Goal: Task Accomplishment & Management: Manage account settings

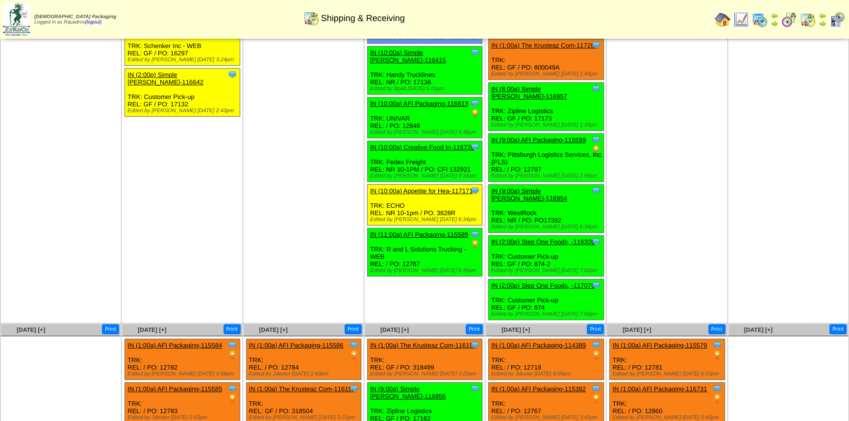
scroll to position [312, 0]
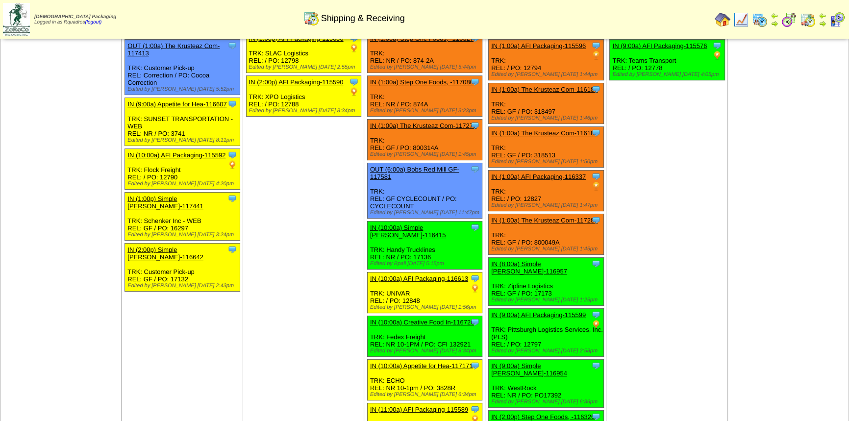
scroll to position [152, 0]
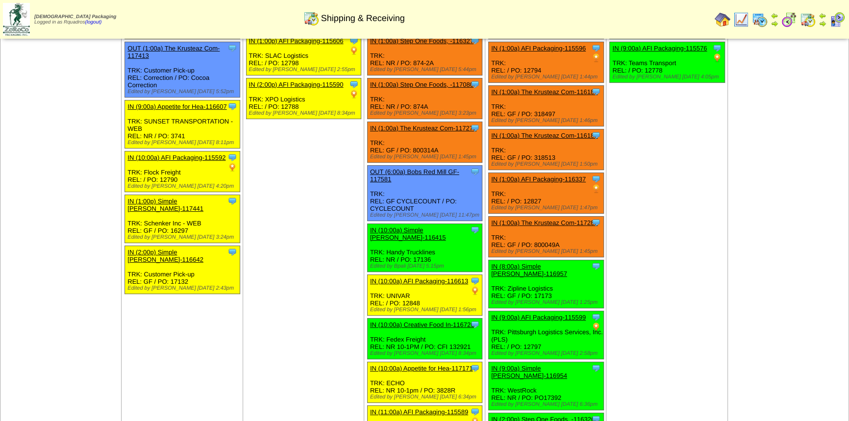
click at [652, 211] on td "Oct 03 [+] Print Clone Item IN (1:00a) The Krusteaz Com-117411 The Krusteaz Com…" at bounding box center [666, 216] width 121 height 569
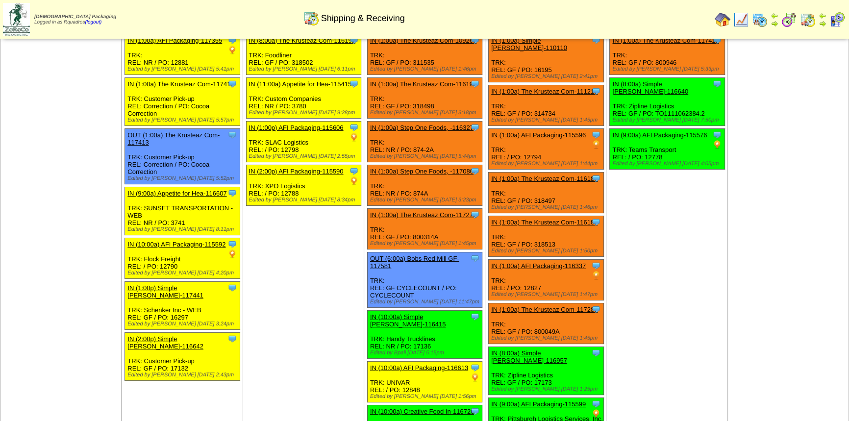
scroll to position [222, 0]
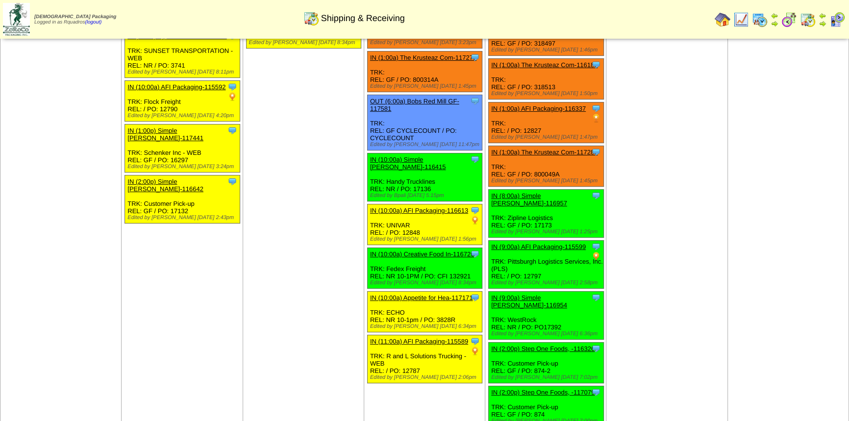
click at [631, 188] on td "Oct 03 [+] Print Clone Item IN (1:00a) The Krusteaz Com-117411 The Krusteaz Com…" at bounding box center [666, 145] width 121 height 569
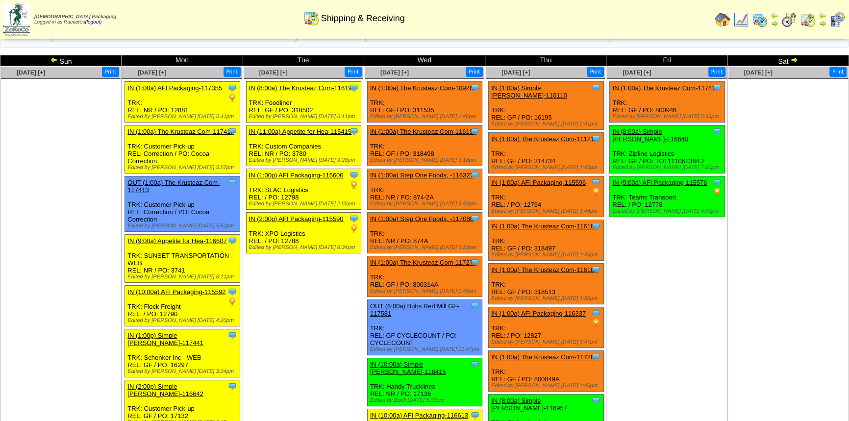
scroll to position [0, 0]
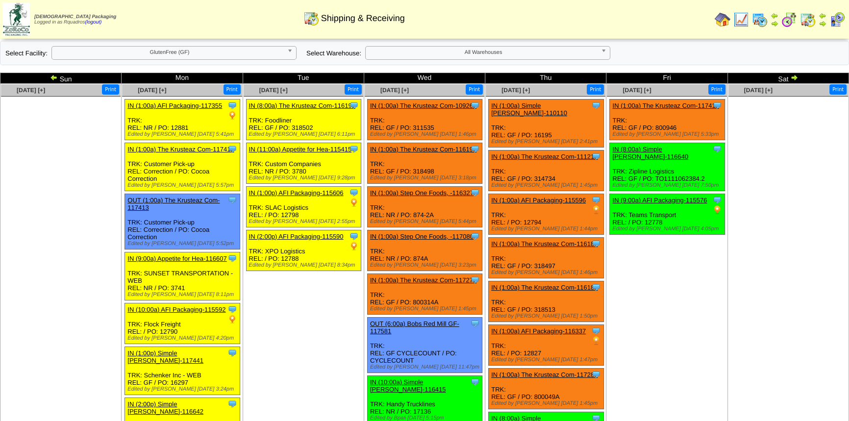
click at [737, 233] on ul at bounding box center [788, 170] width 120 height 147
drag, startPoint x: 727, startPoint y: 230, endPoint x: 731, endPoint y: 215, distance: 15.3
click at [731, 215] on td "Oct 04 [+] Print" at bounding box center [787, 368] width 121 height 569
click at [726, 229] on td "Oct 03 [+] Print Clone Item IN (1:00a) The Krusteaz Com-117411 The Krusteaz Com…" at bounding box center [666, 368] width 121 height 569
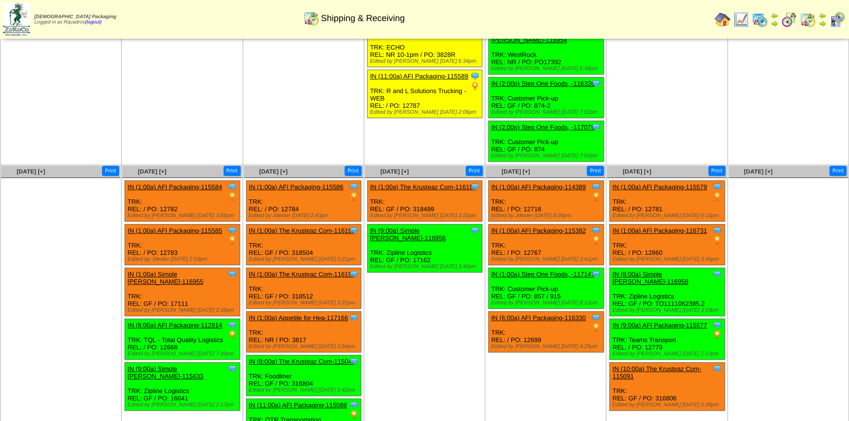
scroll to position [489, 0]
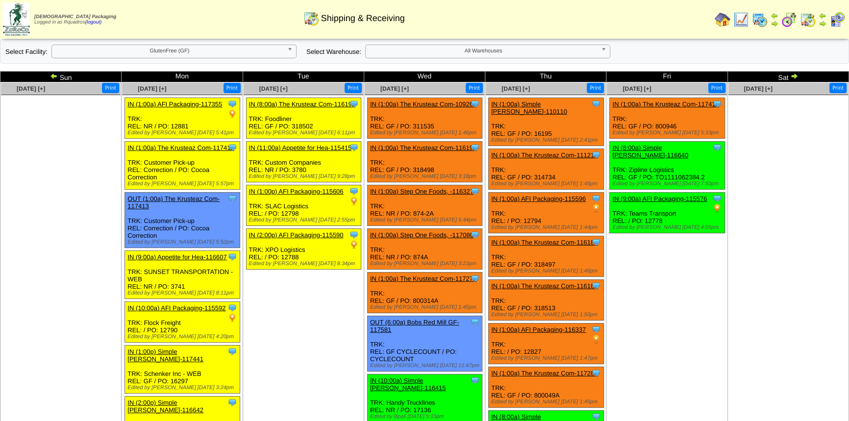
scroll to position [0, 0]
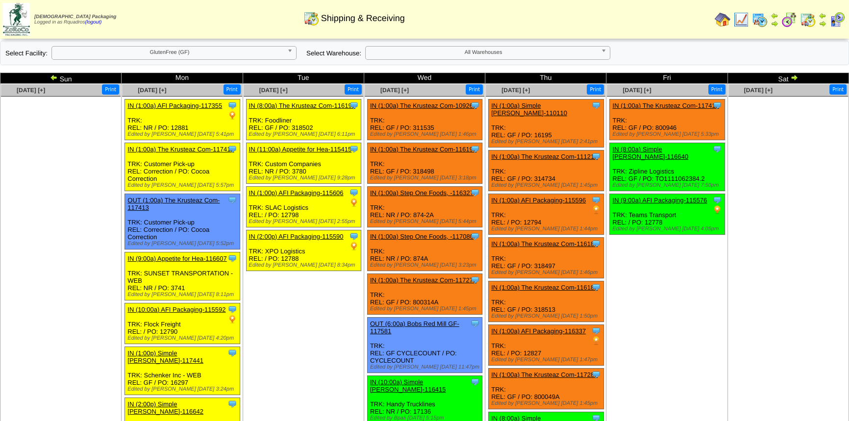
click at [74, 150] on ul at bounding box center [61, 170] width 120 height 147
click at [453, 52] on span "All Warehouses" at bounding box center [482, 53] width 227 height 12
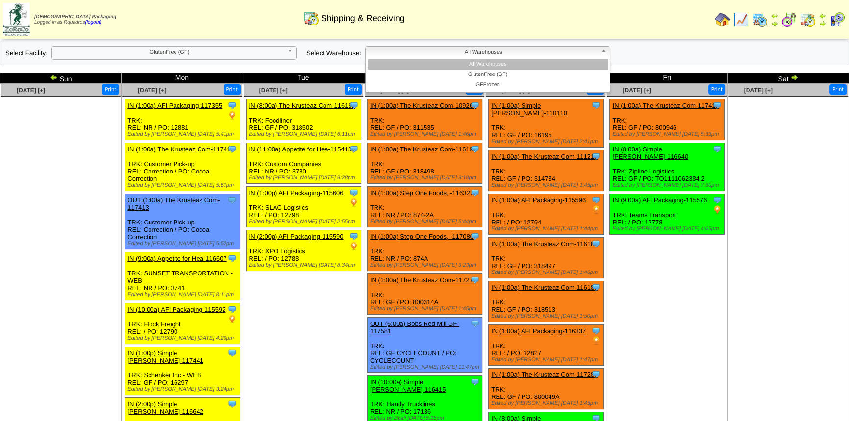
click at [464, 62] on li "All Warehouses" at bounding box center [487, 64] width 240 height 10
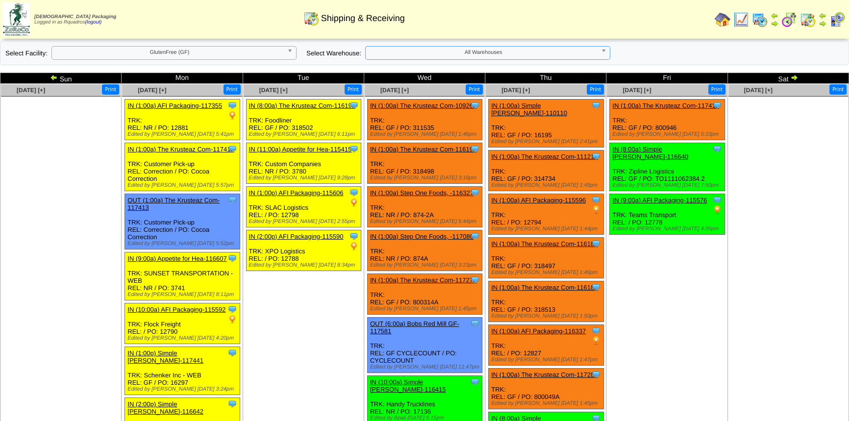
click at [673, 263] on td "Oct 03 [+] Print Clone Item IN (1:00a) The Krusteaz Com-117411 The Krusteaz Com…" at bounding box center [666, 368] width 121 height 569
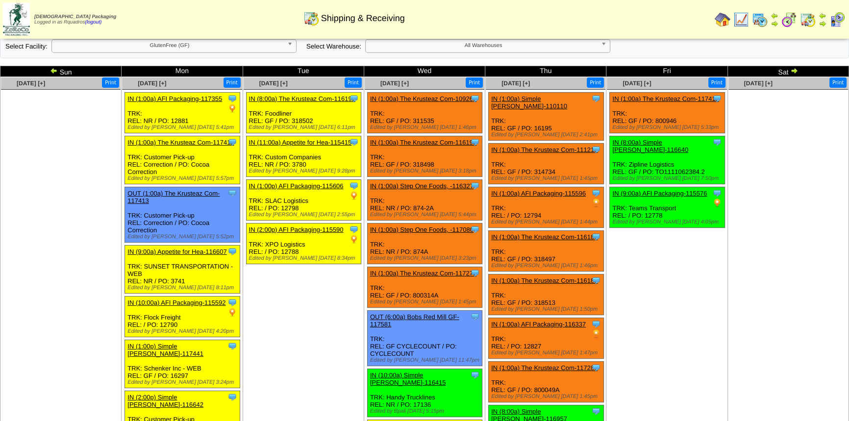
scroll to position [0, 0]
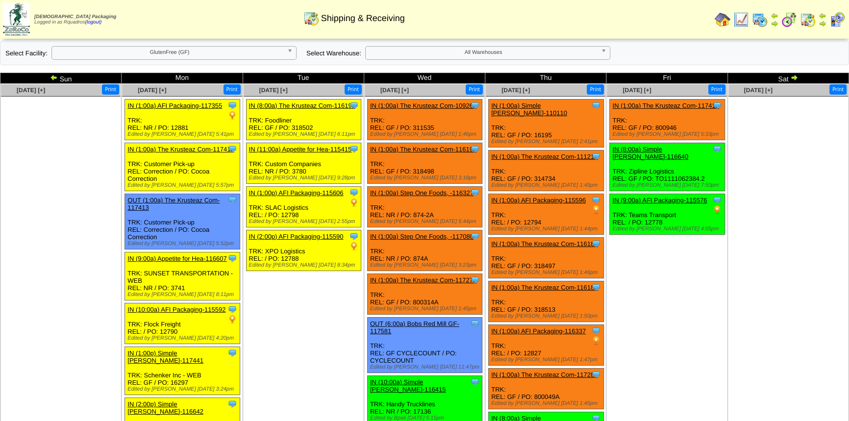
click at [794, 77] on img at bounding box center [794, 77] width 8 height 8
click at [792, 137] on ul at bounding box center [788, 170] width 120 height 147
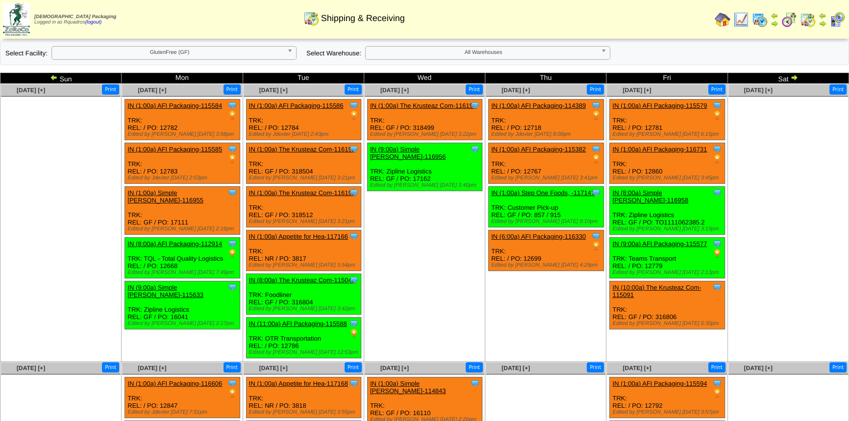
drag, startPoint x: 54, startPoint y: 79, endPoint x: 55, endPoint y: 88, distance: 9.4
click at [54, 79] on img at bounding box center [54, 77] width 8 height 8
click at [65, 122] on ul at bounding box center [61, 170] width 120 height 147
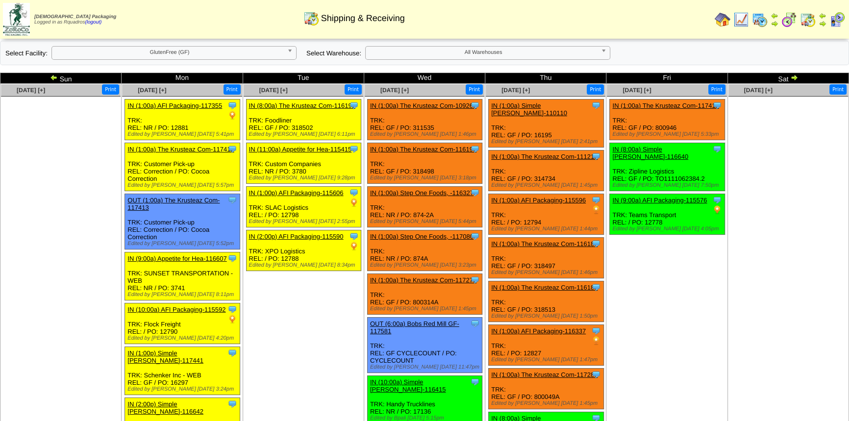
click at [796, 79] on img at bounding box center [794, 77] width 8 height 8
click at [747, 223] on ul at bounding box center [788, 170] width 120 height 147
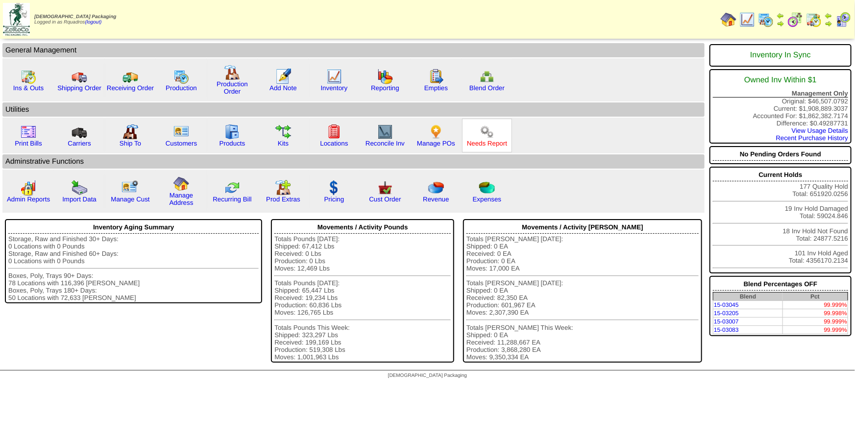
click at [477, 145] on link "Needs Report" at bounding box center [487, 143] width 40 height 7
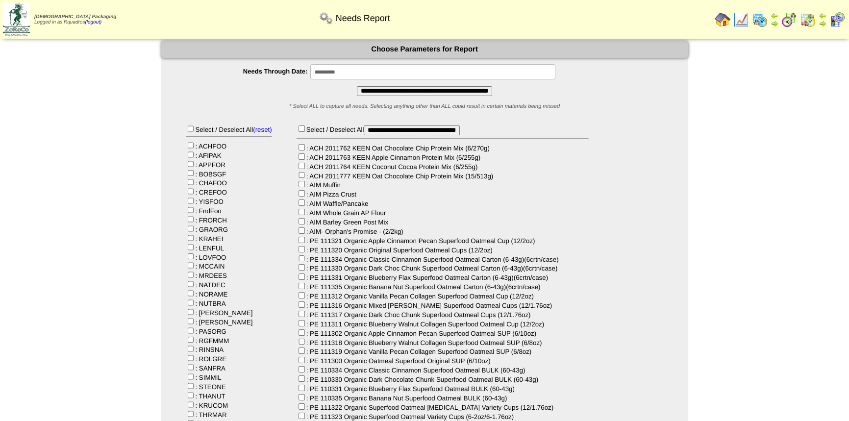
click at [344, 69] on input "**********" at bounding box center [432, 71] width 245 height 15
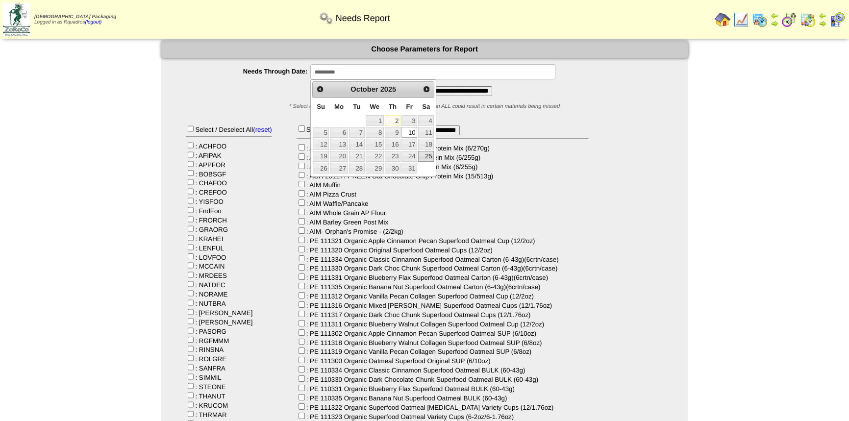
click at [426, 154] on link "25" at bounding box center [426, 156] width 16 height 11
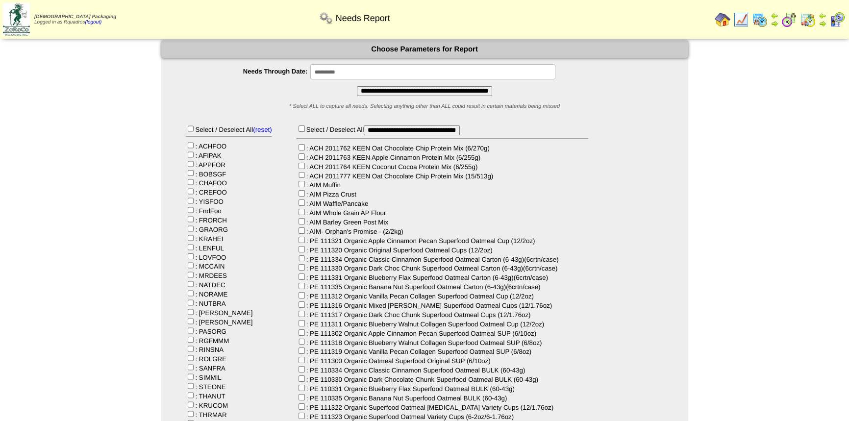
click at [399, 75] on input "**********" at bounding box center [432, 71] width 245 height 15
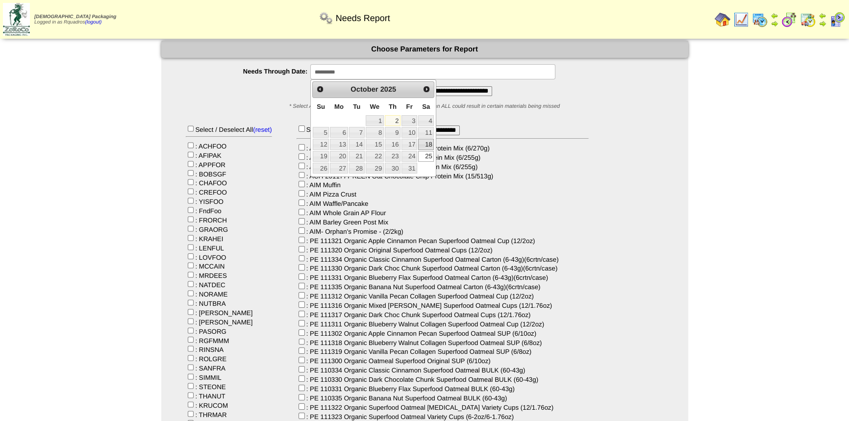
click at [425, 145] on link "18" at bounding box center [426, 144] width 16 height 11
type input "**********"
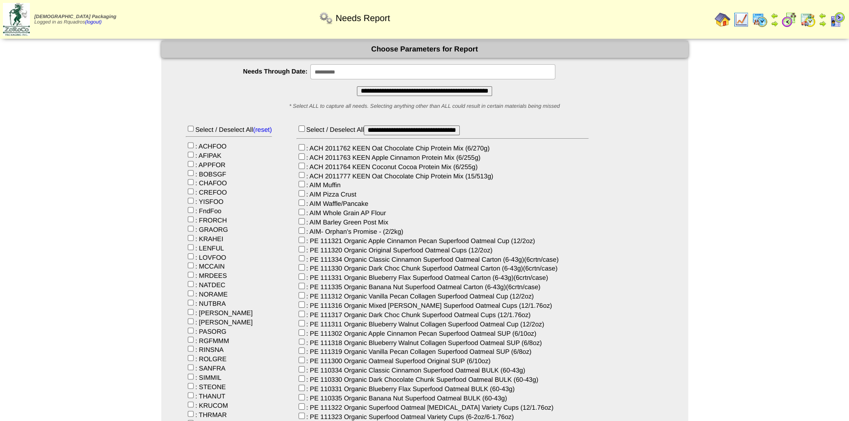
click at [436, 89] on input "**********" at bounding box center [424, 91] width 135 height 10
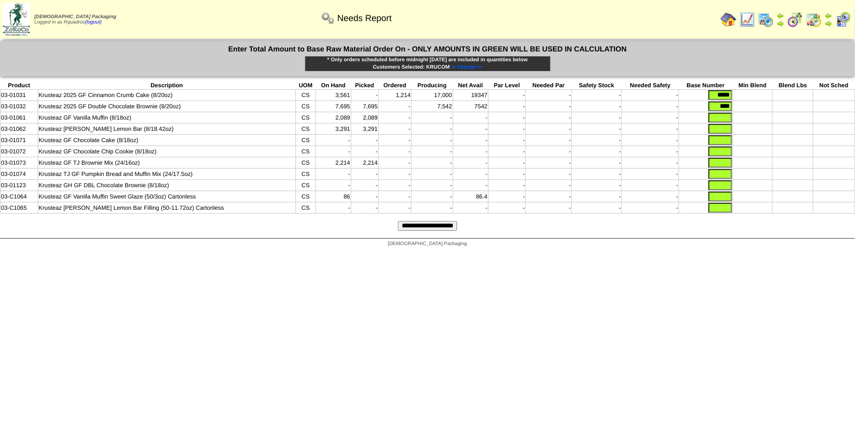
drag, startPoint x: 705, startPoint y: 93, endPoint x: 772, endPoint y: 99, distance: 66.4
click at [772, 99] on tr "03-01031 Krusteaz 2025 GF Cinnamon Crumb Cake (8/20oz) CS 3,561 - 1,214 17,000 …" at bounding box center [427, 95] width 854 height 11
click at [710, 94] on input "*****" at bounding box center [720, 95] width 24 height 10
type input "*****"
type input "*"
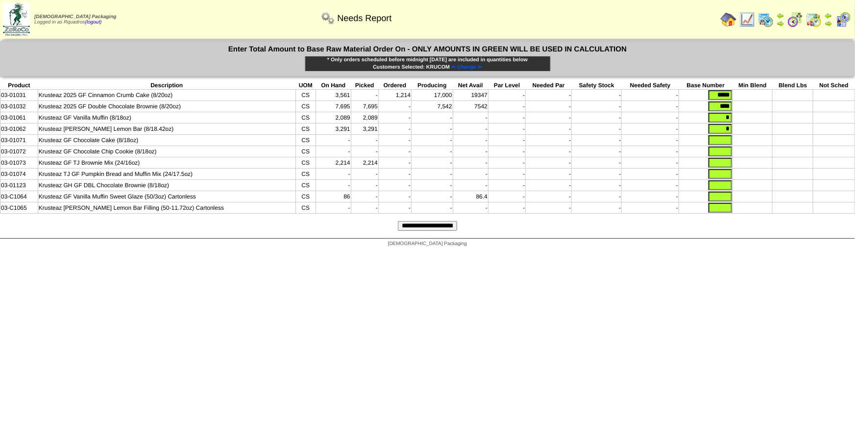
type input "*"
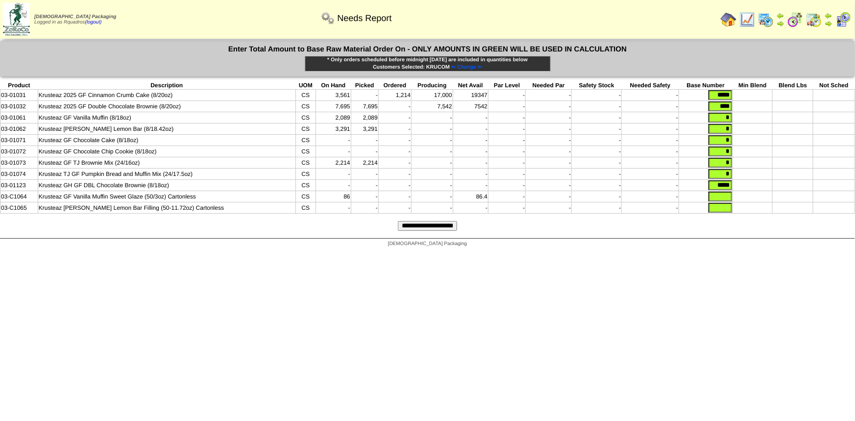
type input "*****"
type input "*"
click at [398, 221] on input "**********" at bounding box center [427, 226] width 59 height 10
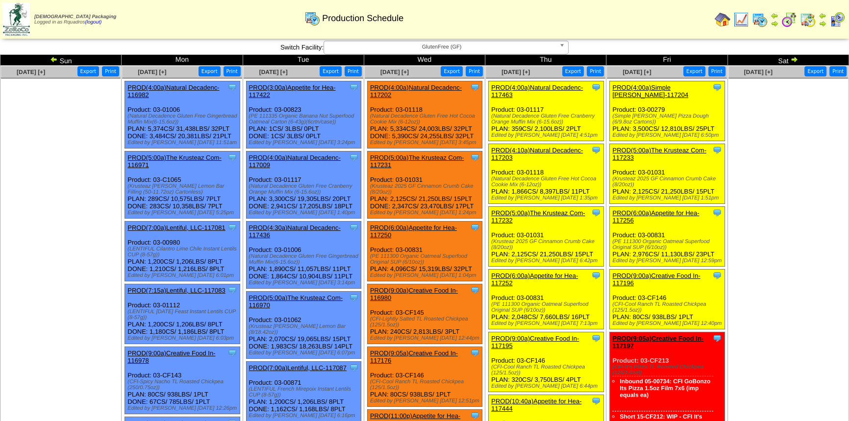
click at [51, 125] on ul at bounding box center [61, 151] width 120 height 147
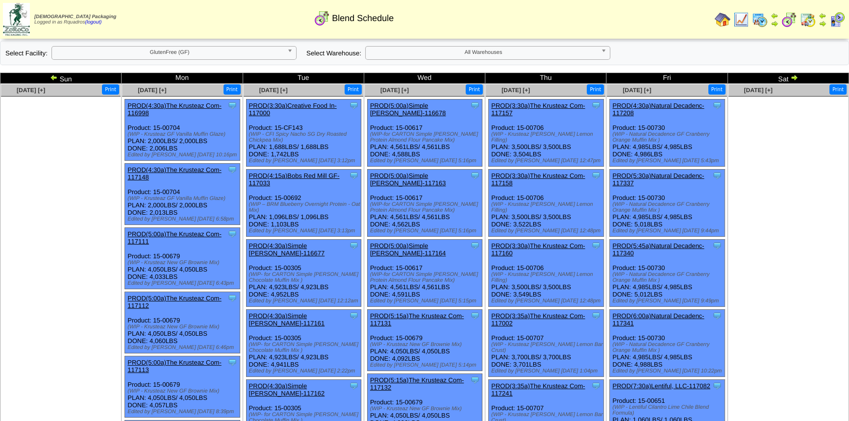
click at [793, 78] on img at bounding box center [794, 77] width 8 height 8
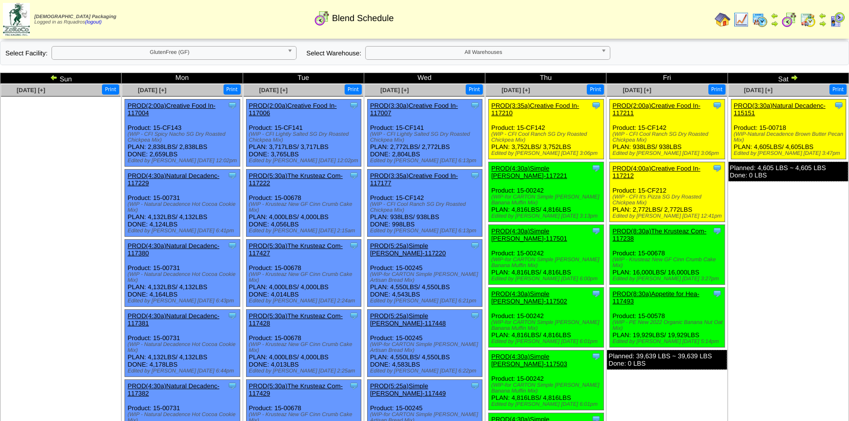
click at [767, 226] on ul "Clone Item PROD(3:30a)Natural Decadenc-115151 Natural Decadence, LLC ScheduleID…" at bounding box center [788, 172] width 120 height 147
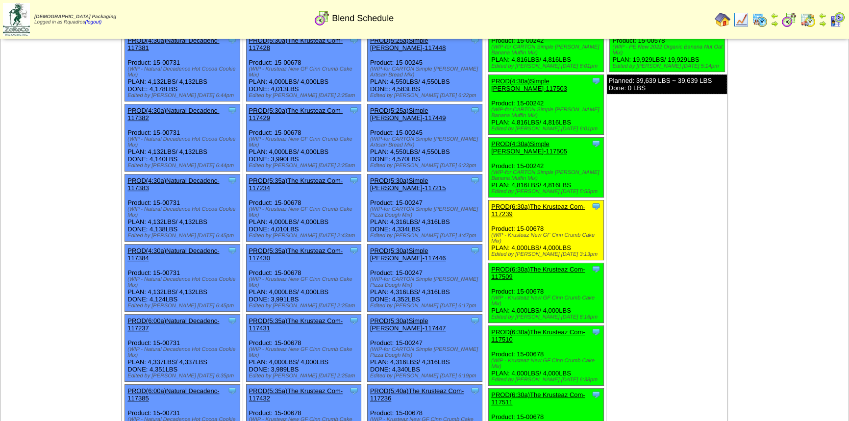
scroll to position [133, 0]
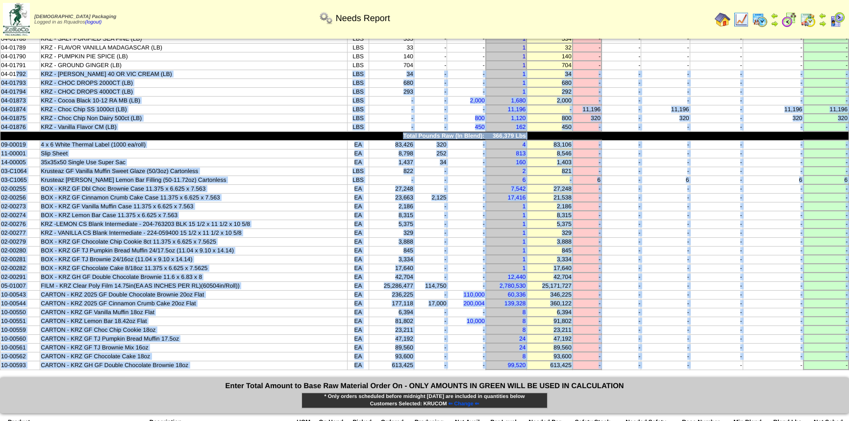
scroll to position [353, 0]
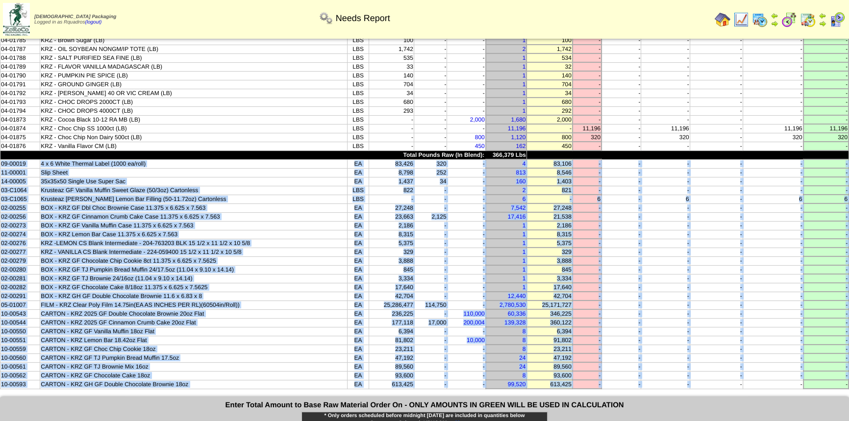
drag, startPoint x: 703, startPoint y: 196, endPoint x: 0, endPoint y: 149, distance: 703.6
click at [0, 149] on tbody "Product Description UOM On Hand Picked In Bound Needed Net Avail Short Par Leve…" at bounding box center [424, 49] width 848 height 679
copy tbody "09-00019 4 x 6 White Thermal Label (1000 ea/roll) EA 83,426 320 - 4 83,106 - - …"
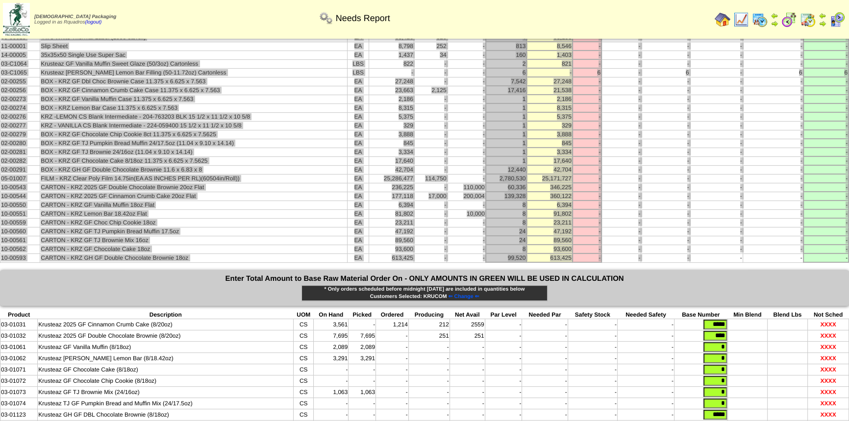
scroll to position [517, 0]
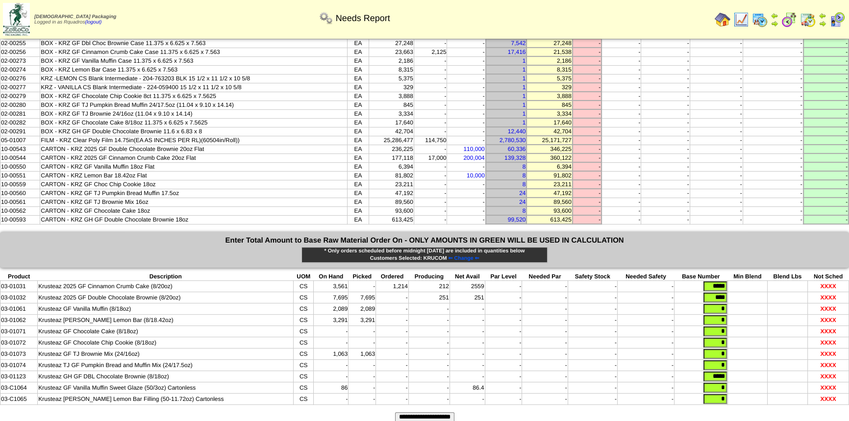
drag, startPoint x: 703, startPoint y: 264, endPoint x: 731, endPoint y: 263, distance: 28.4
click at [731, 281] on tr "03-01031 Krusteaz 2025 GF Cinnamon Crumb Cake (8/20oz) CS 3,561 - 1,214 212 255…" at bounding box center [424, 286] width 848 height 11
type input "*****"
click at [395, 412] on input "**********" at bounding box center [424, 417] width 59 height 10
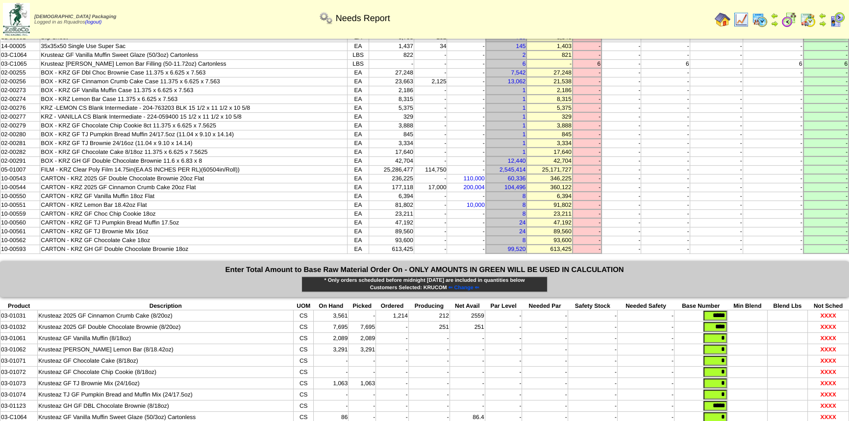
scroll to position [426, 0]
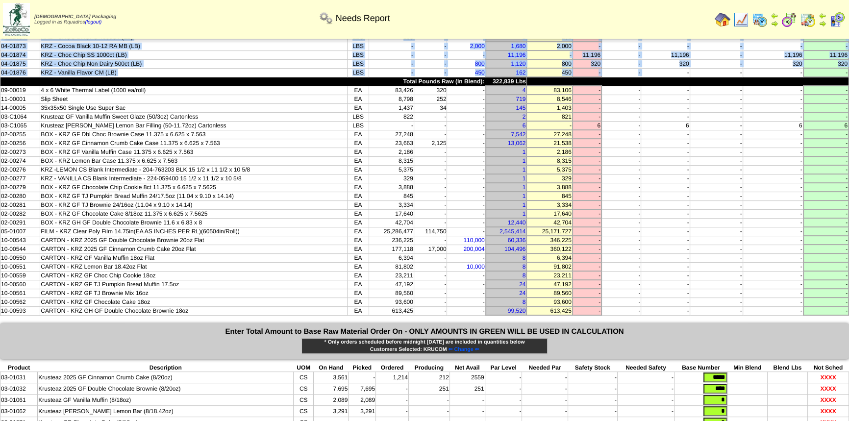
drag, startPoint x: 0, startPoint y: 75, endPoint x: 661, endPoint y: 62, distance: 661.0
copy tbody "04-01629 KRZ-GF Cinnamon Crumble Topping (60/6.5oz) (LB) LBS 53,047 6,907 - 42,…"
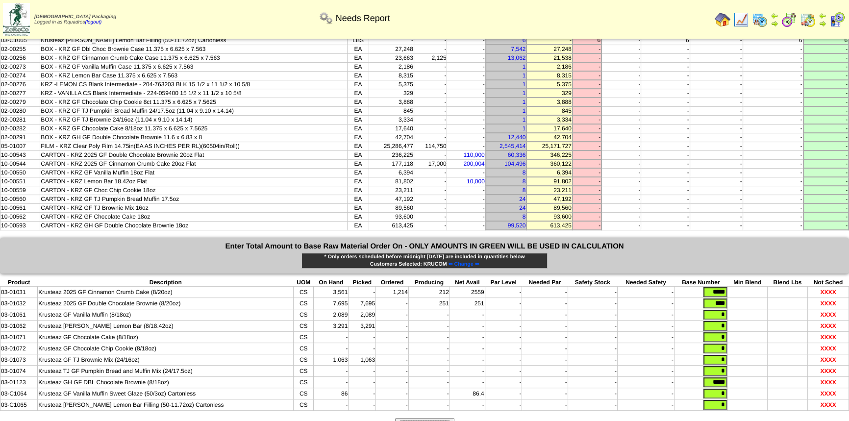
scroll to position [517, 0]
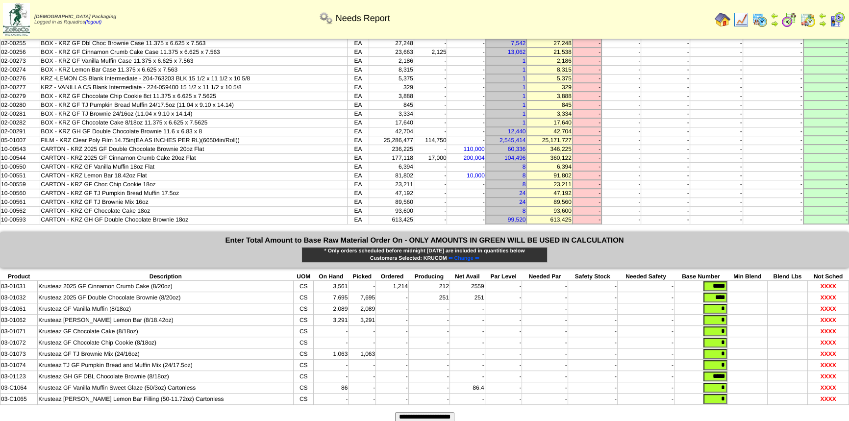
click at [479, 255] on span "⇐ Change ⇐" at bounding box center [463, 258] width 31 height 6
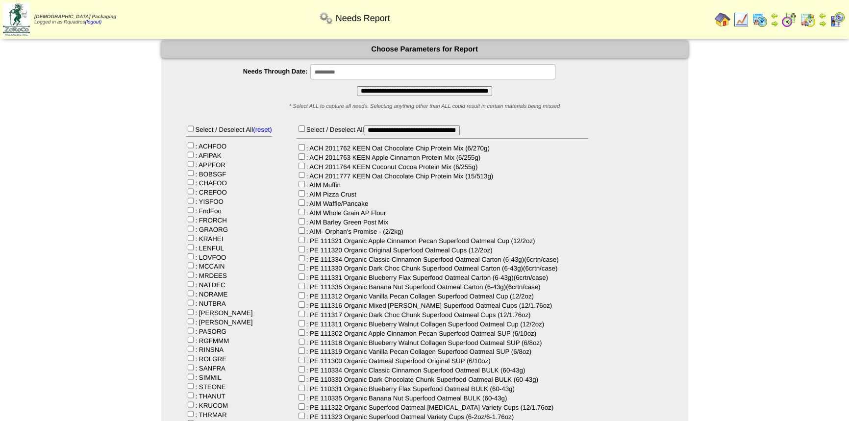
click at [358, 73] on input "**********" at bounding box center [432, 71] width 245 height 15
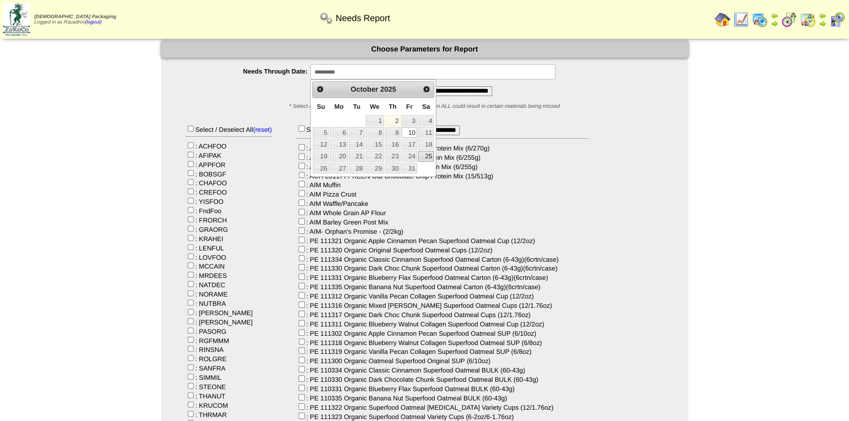
click at [423, 154] on link "25" at bounding box center [426, 156] width 16 height 11
type input "**********"
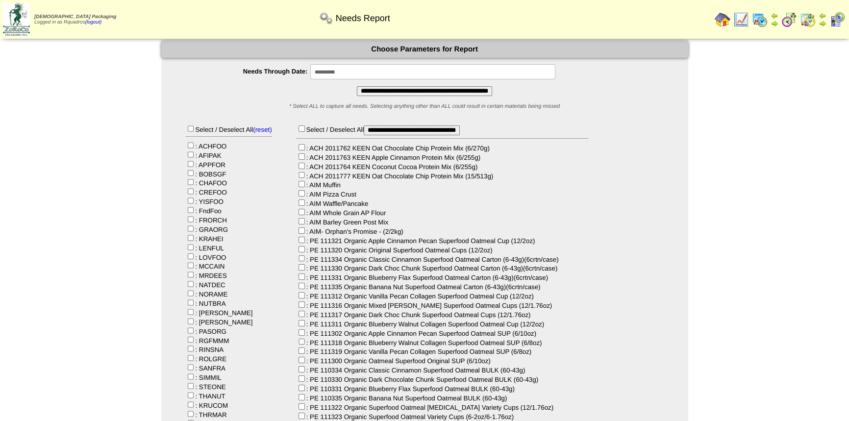
click at [359, 92] on input "**********" at bounding box center [424, 91] width 135 height 10
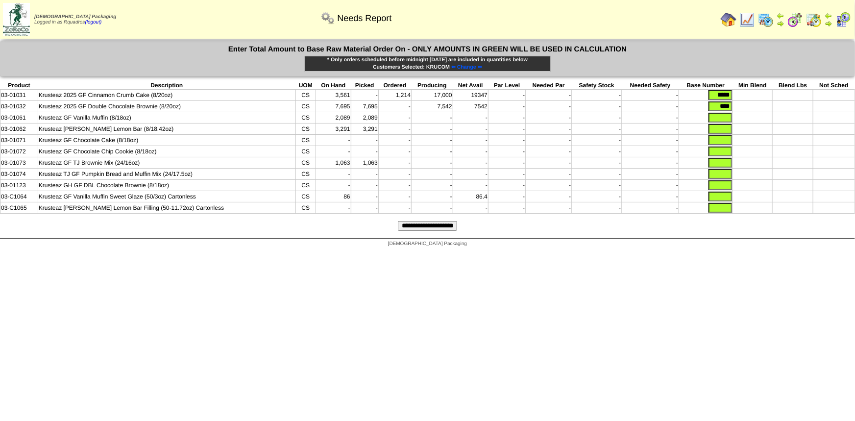
drag, startPoint x: 706, startPoint y: 94, endPoint x: 759, endPoint y: 107, distance: 54.4
click at [759, 107] on tbody "Product Description UOM On Hand Picked Ordered Producing Net Avail Par Level Ne…" at bounding box center [427, 147] width 854 height 132
type input "*****"
type input "*"
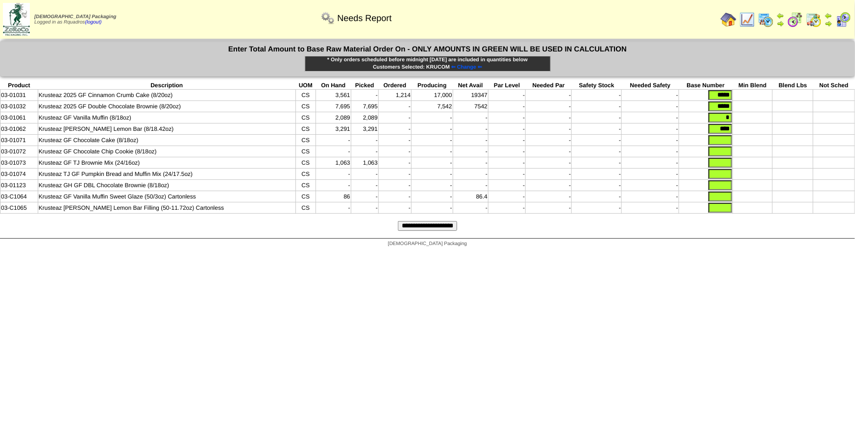
type input "****"
type input "*"
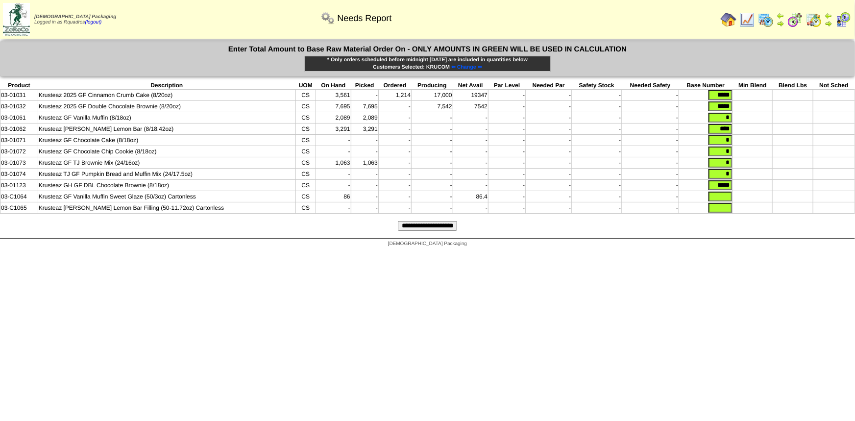
type input "*****"
type input "*"
type input "****"
click at [398, 221] on input "**********" at bounding box center [427, 226] width 59 height 10
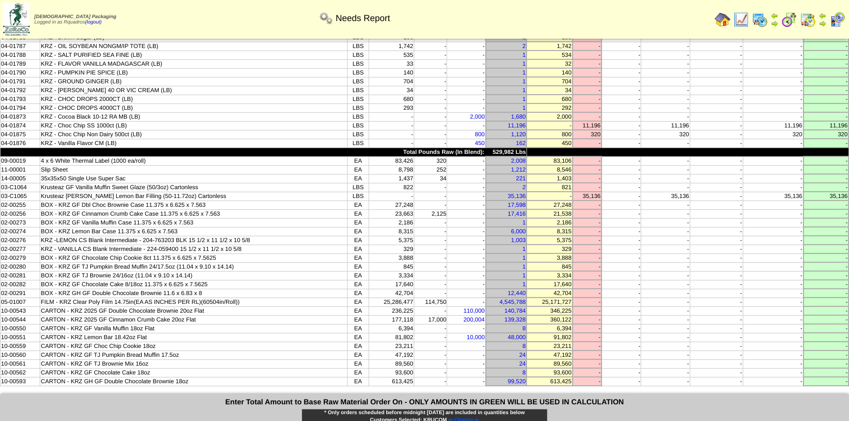
scroll to position [356, 0]
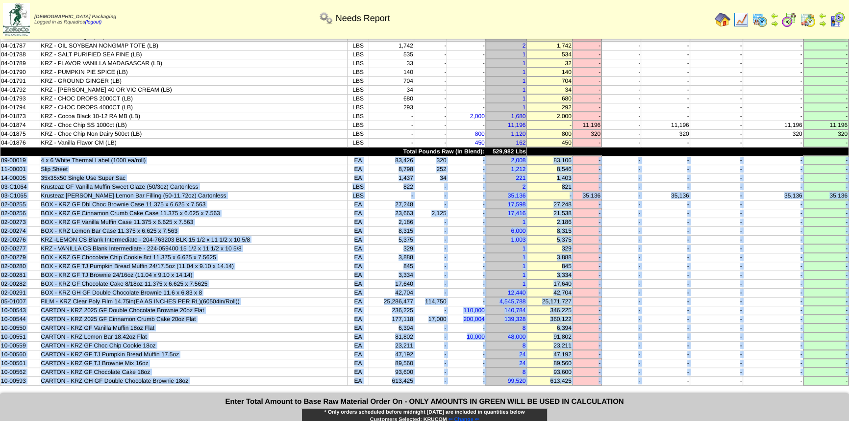
drag, startPoint x: 2, startPoint y: 147, endPoint x: 649, endPoint y: 358, distance: 680.3
click at [649, 358] on tbody "Product Description UOM On Hand Picked In Bound Needed Net Avail Short Par Leve…" at bounding box center [424, 46] width 848 height 679
copy tbody "09-00019 4 x 6 White Thermal Label (1000 ea/roll) EA 83,426 320 - 2,008 83,106 …"
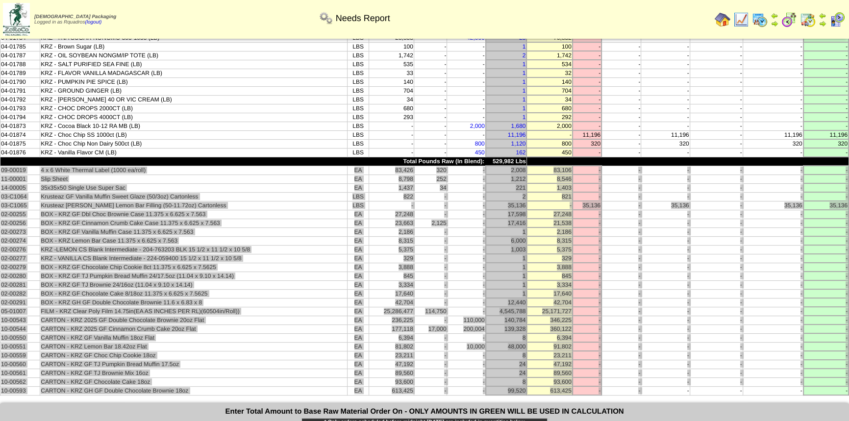
scroll to position [490, 0]
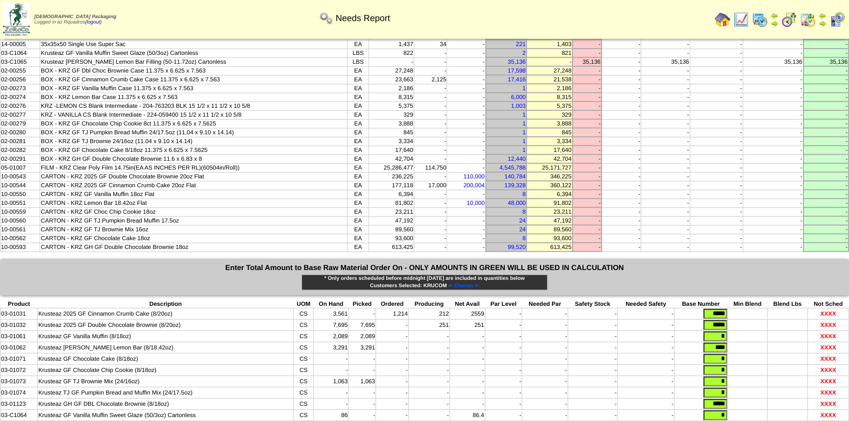
drag, startPoint x: 701, startPoint y: 293, endPoint x: 754, endPoint y: 290, distance: 53.5
click at [754, 308] on tr "03-01031 Krusteaz 2025 GF Cinnamon Crumb Cake (8/20oz) CS 3,561 - 1,214 212 255…" at bounding box center [424, 313] width 848 height 11
type input "*****"
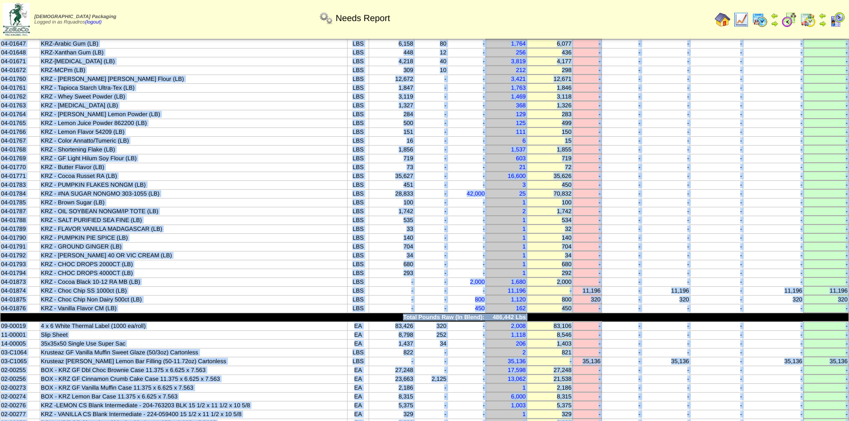
scroll to position [322, 0]
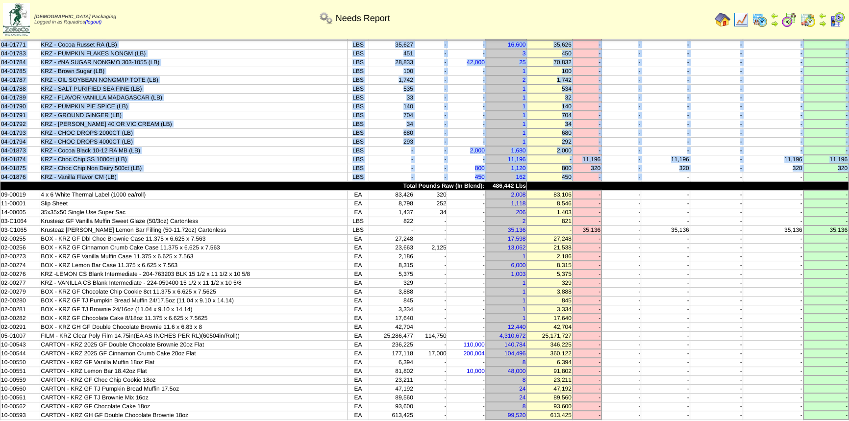
drag, startPoint x: 0, startPoint y: 75, endPoint x: 675, endPoint y: 164, distance: 681.0
click at [675, 164] on tbody "Product Description UOM On Hand Picked In Bound Needed Net Avail Short Par Leve…" at bounding box center [424, 80] width 848 height 679
copy tbody "04-01629 KRZ-GF Cinnamon Crumble Topping (60/6.5oz) (LB) LBS 53,047 6,907 - 42,…"
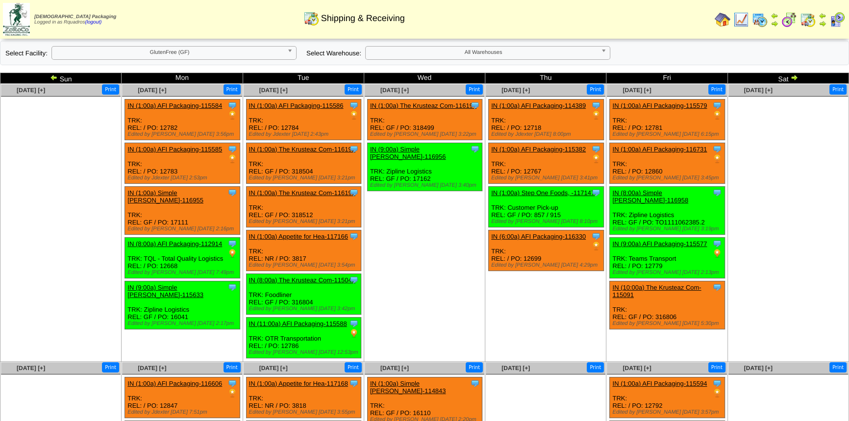
click at [794, 81] on img at bounding box center [794, 77] width 8 height 8
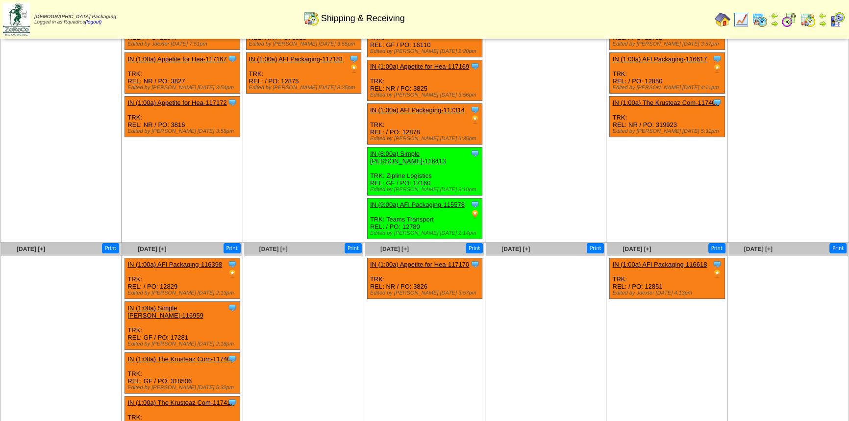
scroll to position [96, 0]
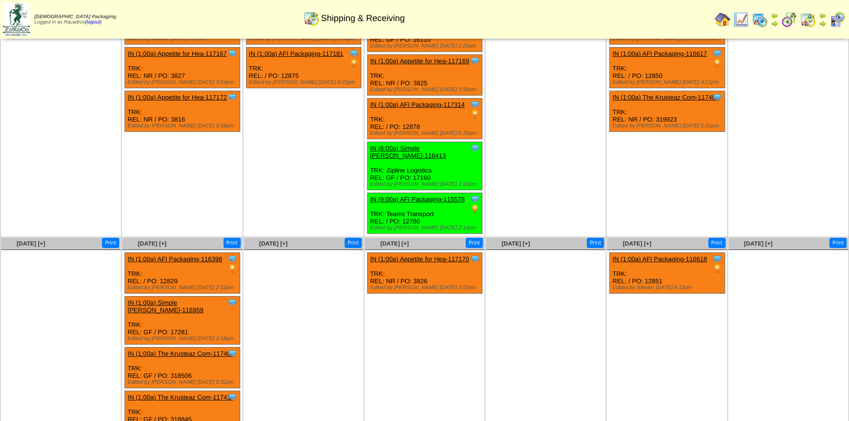
click at [290, 296] on ul at bounding box center [303, 323] width 120 height 147
click at [229, 165] on td "[DATE] [+] Print Clone Item IN (1:00a) AFI Packaging-116606 AFI Packaging Sched…" at bounding box center [182, 112] width 121 height 249
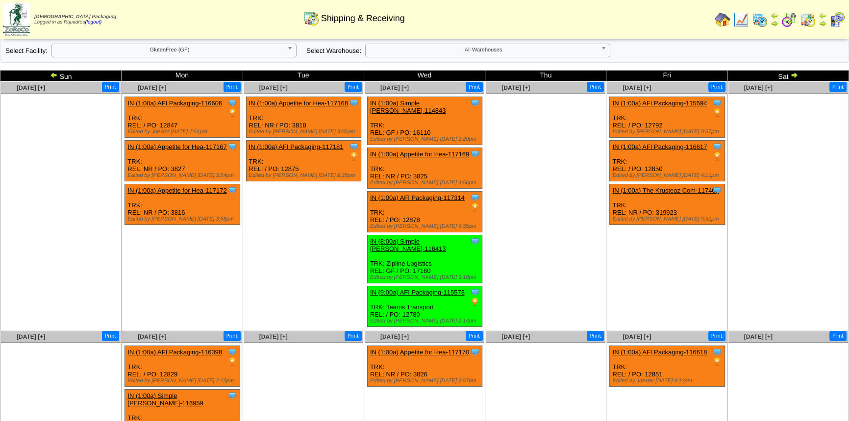
scroll to position [0, 0]
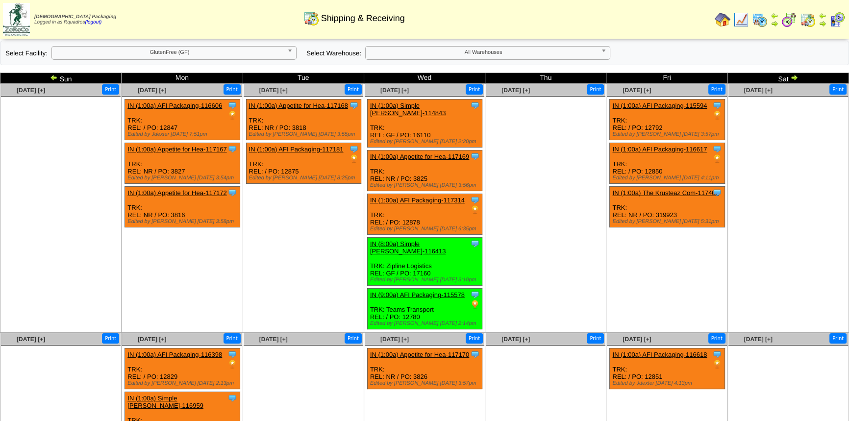
click at [51, 75] on img at bounding box center [54, 77] width 8 height 8
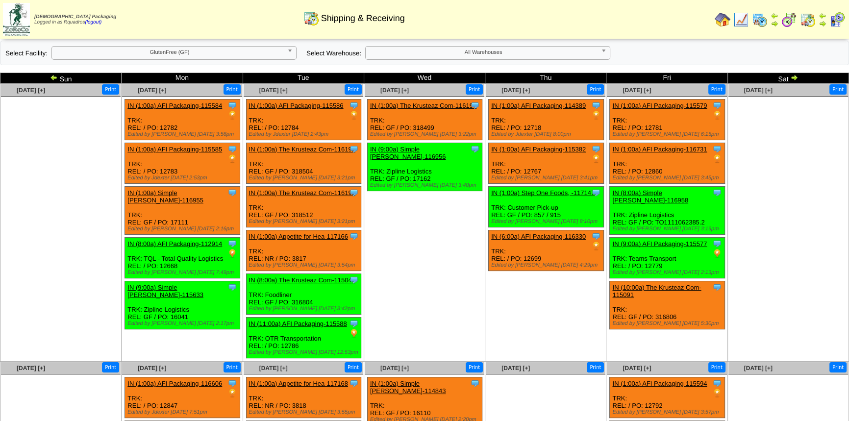
click at [55, 78] on img at bounding box center [54, 77] width 8 height 8
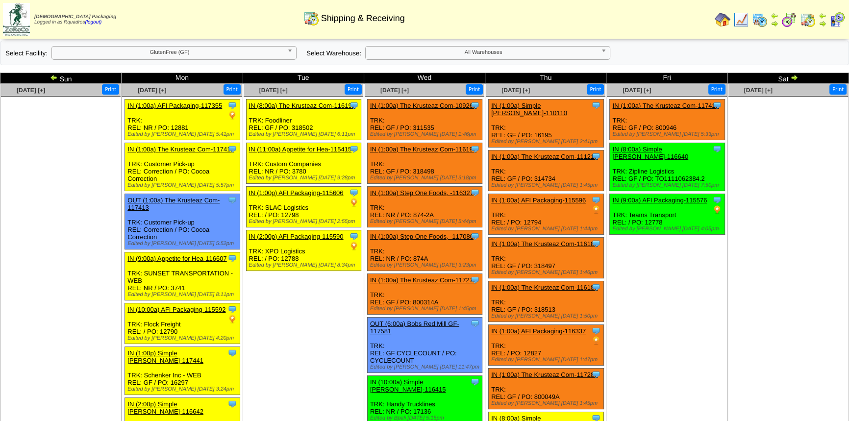
click at [43, 187] on ul at bounding box center [61, 170] width 120 height 147
click at [734, 270] on td "Oct 04 [+] Print" at bounding box center [787, 368] width 121 height 569
click at [647, 261] on td "[DATE] [+] Print Clone Item IN (1:00a) The Krusteaz Com-117411 The Krusteaz Com…" at bounding box center [666, 368] width 121 height 569
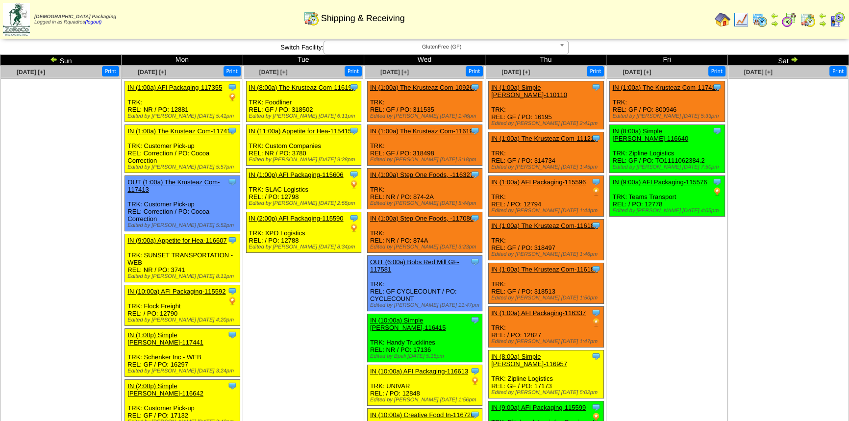
click at [740, 260] on td "[DATE] [+] Print" at bounding box center [787, 379] width 121 height 627
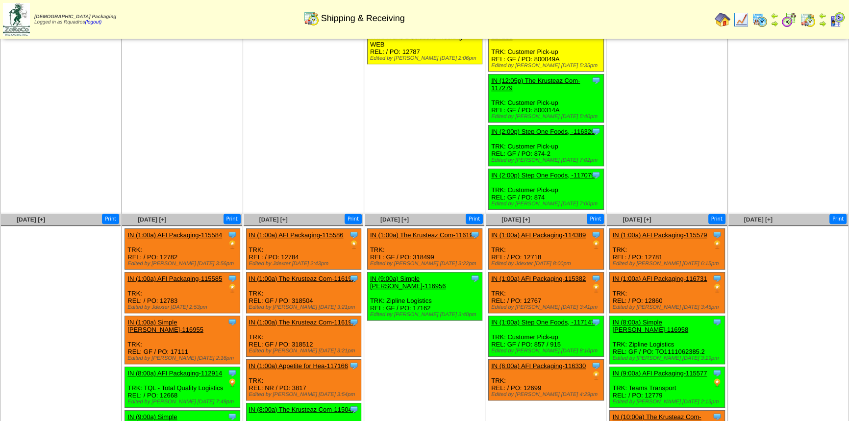
scroll to position [529, 0]
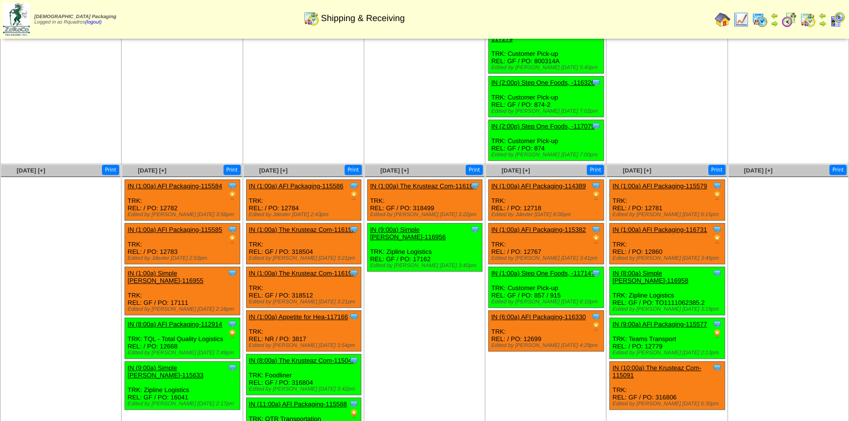
click at [322, 269] on link "IN (1:00a) The Krusteaz Com-116193" at bounding box center [302, 272] width 106 height 7
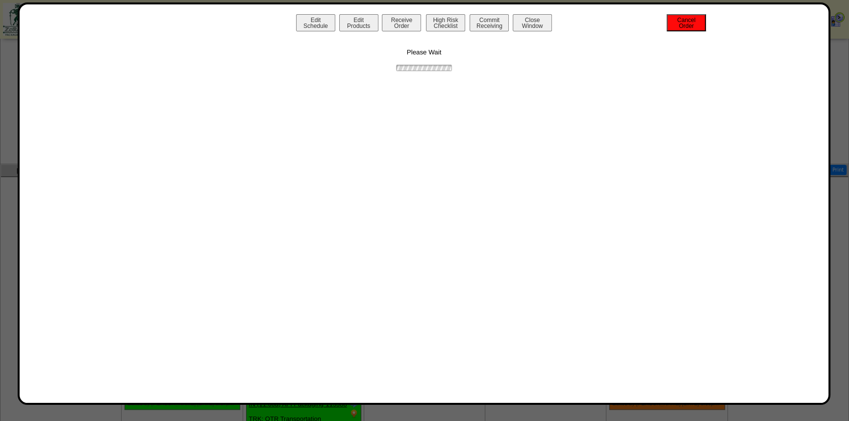
click at [690, 23] on button "Cancel Order" at bounding box center [685, 22] width 39 height 17
click at [539, 26] on button "Close Window" at bounding box center [531, 22] width 39 height 17
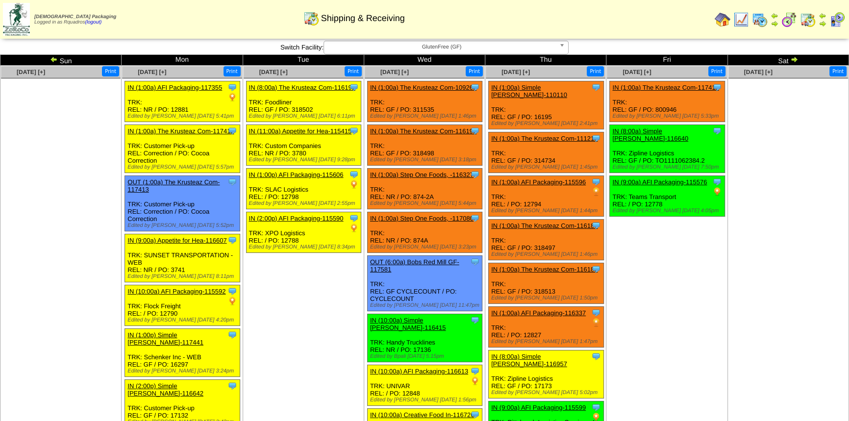
click at [690, 326] on td "[DATE] [+] Print Clone Item IN (1:00a) The Krusteaz Com-117411 The Krusteaz Com…" at bounding box center [666, 379] width 121 height 627
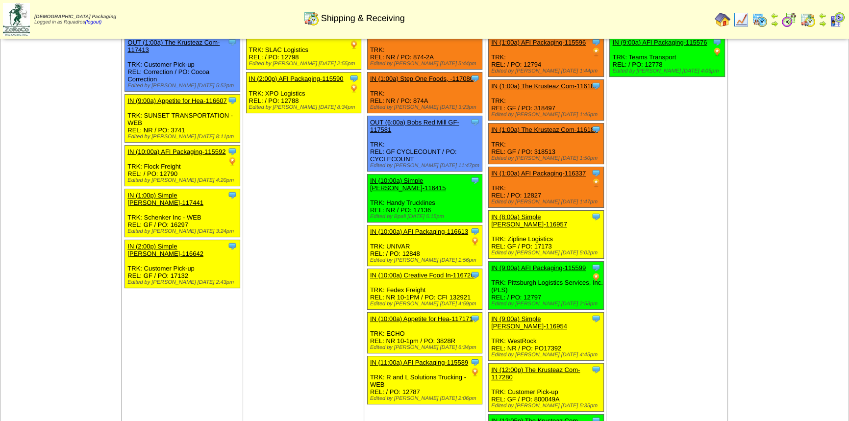
scroll to position [48, 0]
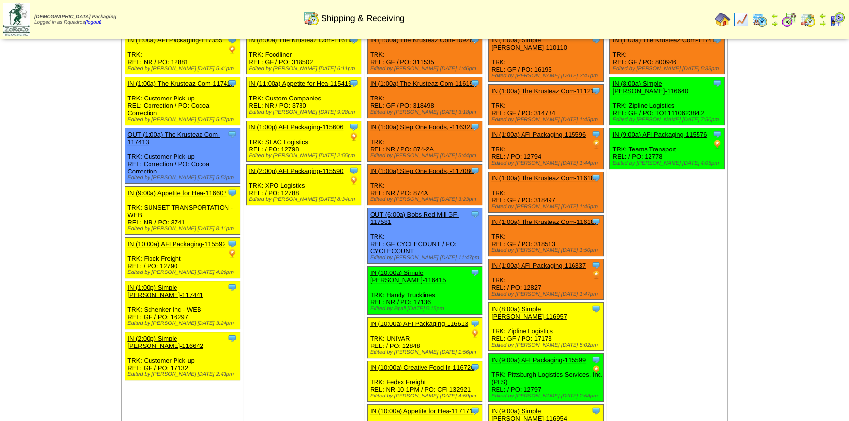
click at [714, 288] on td "[DATE] [+] Print Clone Item IN (1:00a) The Krusteaz Com-117411 The Krusteaz Com…" at bounding box center [666, 331] width 121 height 627
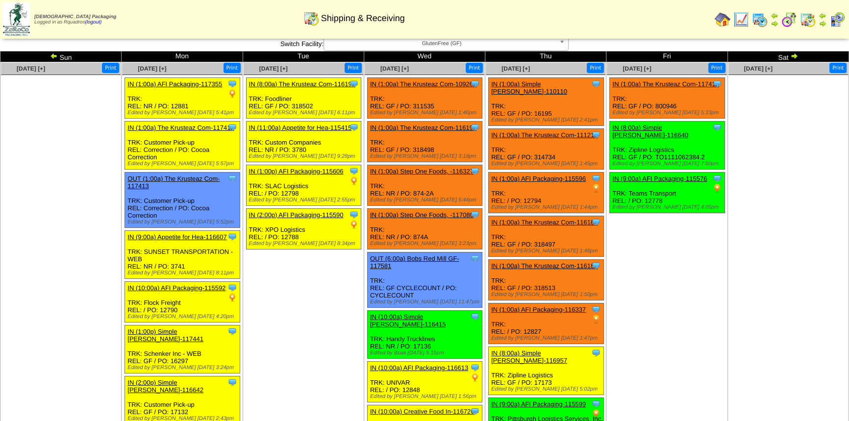
scroll to position [0, 0]
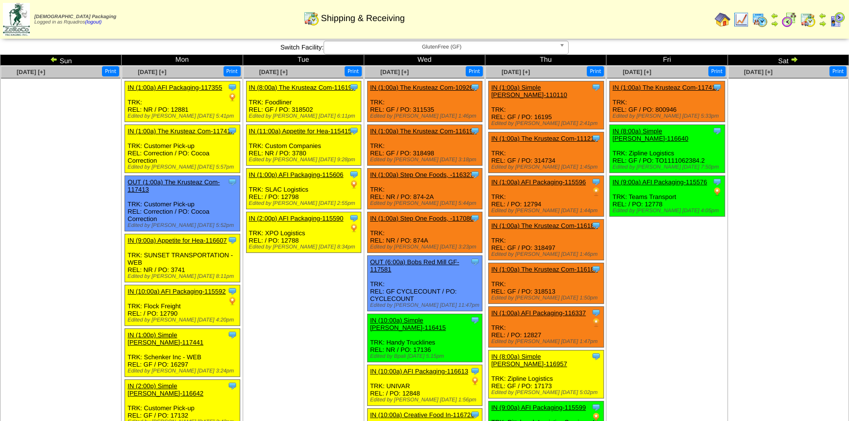
click at [440, 88] on link "IN (1:00a) The Krusteaz Com-109263" at bounding box center [423, 87] width 106 height 7
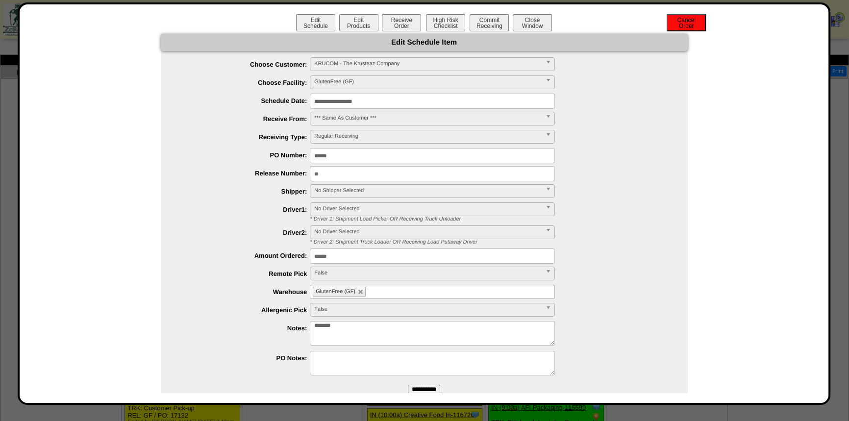
click at [674, 23] on button "Cancel Order" at bounding box center [685, 22] width 39 height 17
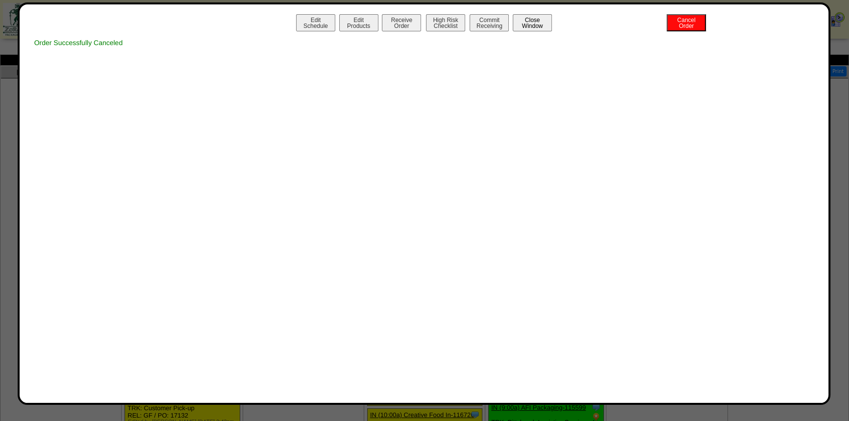
click at [527, 25] on button "Close Window" at bounding box center [531, 22] width 39 height 17
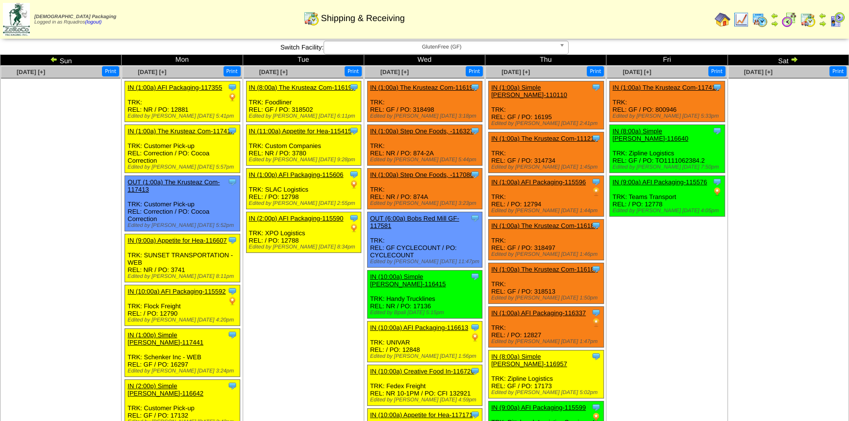
click at [681, 269] on td "Oct 03 [+] Print Clone Item IN (1:00a) The Krusteaz Com-117411 The Krusteaz Com…" at bounding box center [666, 379] width 121 height 627
click at [667, 275] on td "Oct 03 [+] Print Clone Item IN (1:00a) The Krusteaz Com-117411 The Krusteaz Com…" at bounding box center [666, 379] width 121 height 627
click at [681, 300] on td "Oct 03 [+] Print Clone Item IN (1:00a) The Krusteaz Com-117411 The Krusteaz Com…" at bounding box center [666, 379] width 121 height 627
click at [565, 266] on link "IN (1:00a) The Krusteaz Com-116188" at bounding box center [544, 269] width 106 height 7
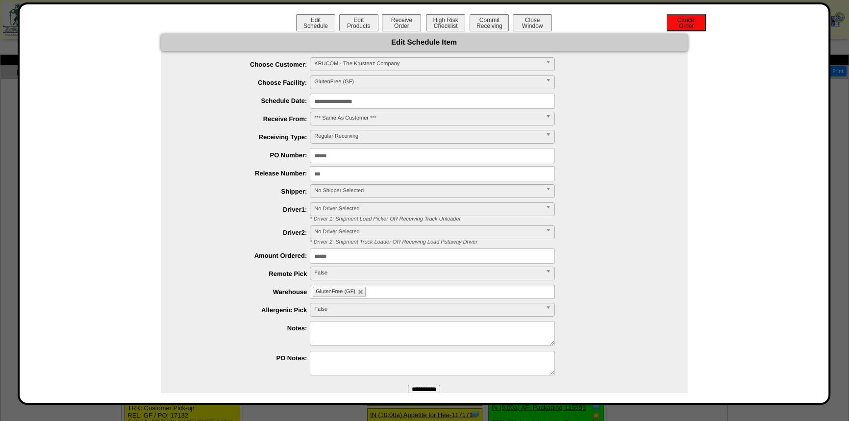
click at [684, 30] on button "Cancel Order" at bounding box center [685, 22] width 39 height 17
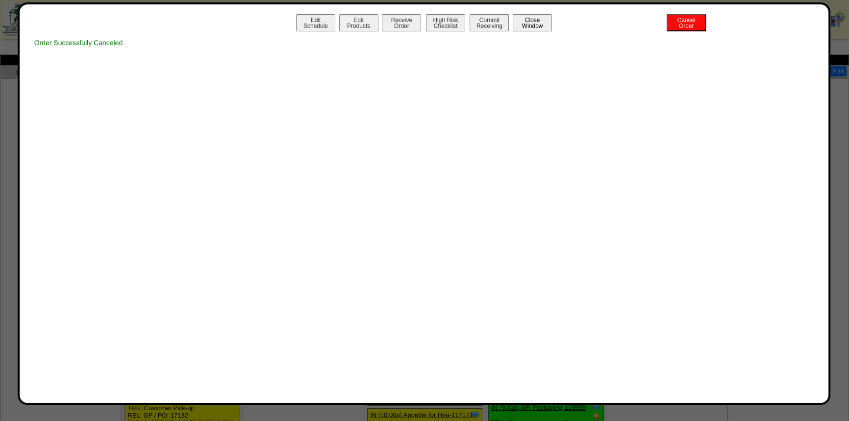
click at [530, 25] on button "Close Window" at bounding box center [531, 22] width 39 height 17
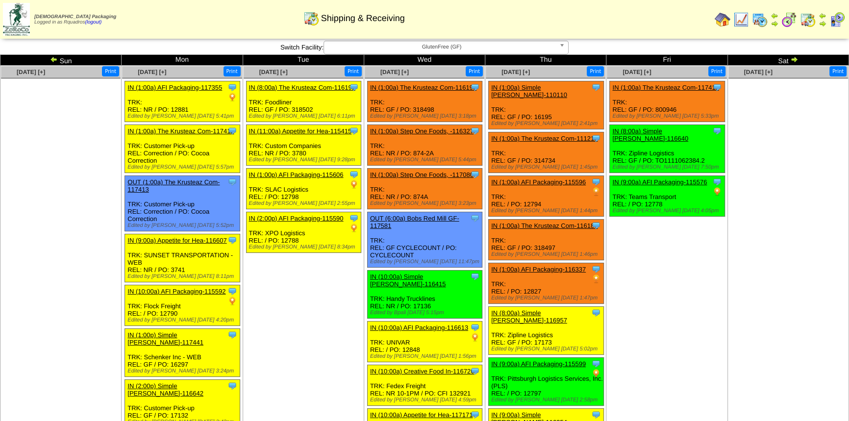
click at [699, 286] on td "Oct 03 [+] Print Clone Item IN (1:00a) The Krusteaz Com-117411 The Krusteaz Com…" at bounding box center [666, 358] width 121 height 584
click at [720, 18] on img at bounding box center [722, 20] width 16 height 16
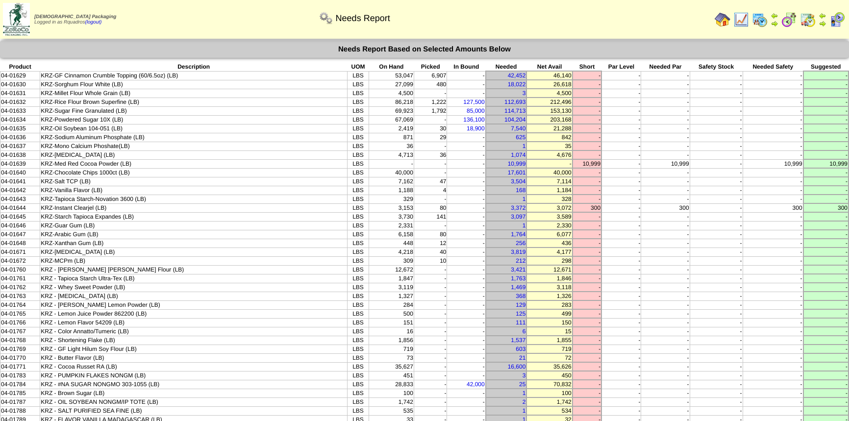
scroll to position [322, 0]
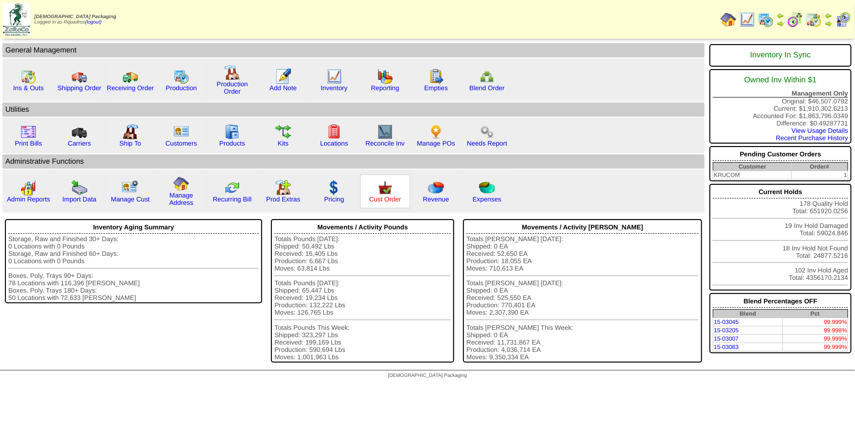
click at [387, 198] on link "Cust Order" at bounding box center [385, 198] width 32 height 7
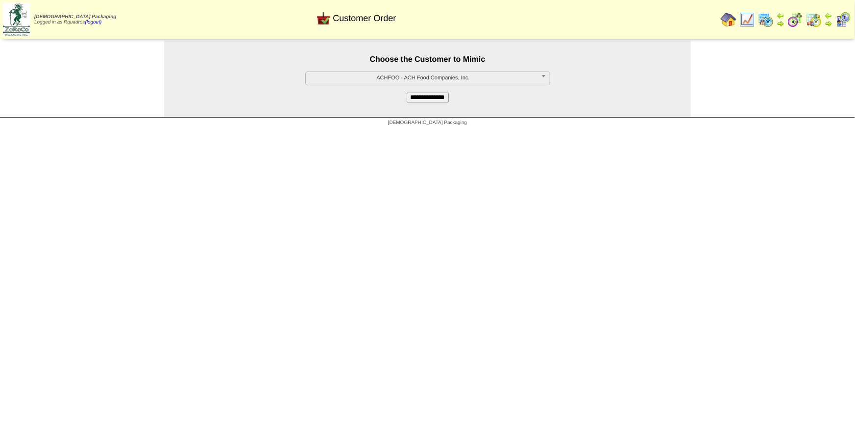
click at [387, 79] on span "ACHFOO - ACH Food Companies, Inc." at bounding box center [423, 78] width 227 height 12
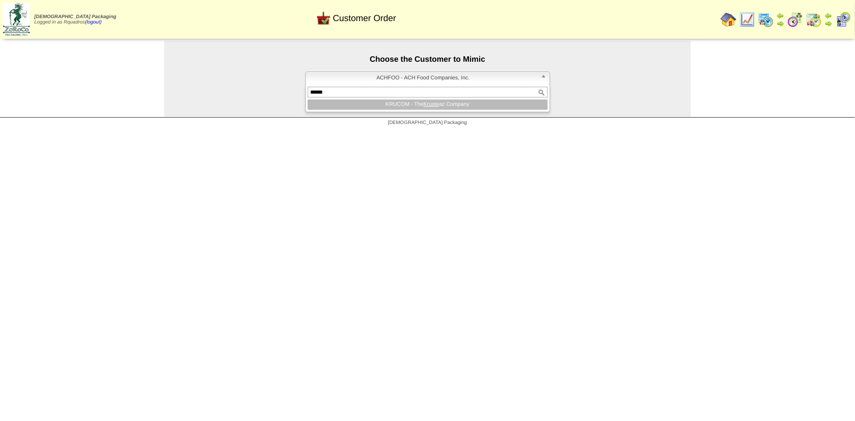
type input "******"
click at [382, 101] on li "KRUCOM - The Kruste az Company" at bounding box center [428, 104] width 240 height 10
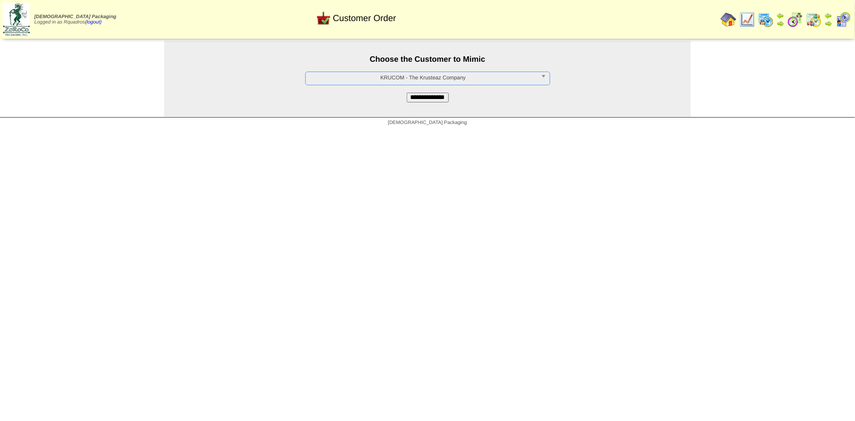
click at [412, 98] on input "**********" at bounding box center [428, 98] width 42 height 10
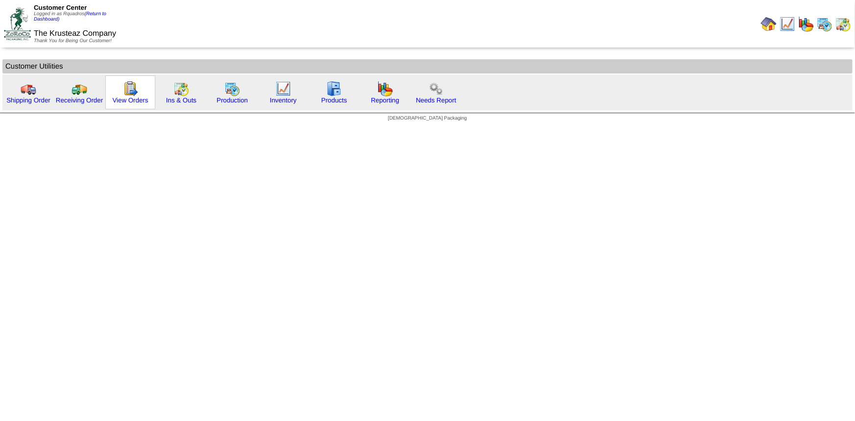
click at [120, 94] on div "View Orders" at bounding box center [130, 92] width 50 height 34
click at [122, 98] on link "View Orders" at bounding box center [130, 100] width 36 height 7
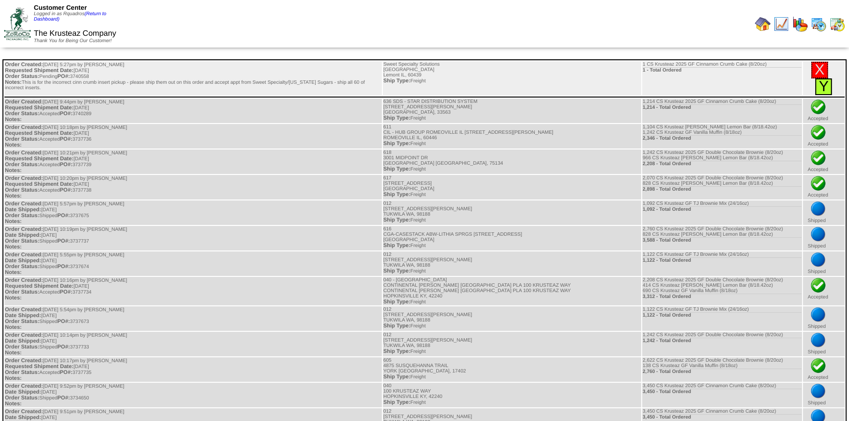
click at [828, 78] on link "Y" at bounding box center [823, 86] width 10 height 16
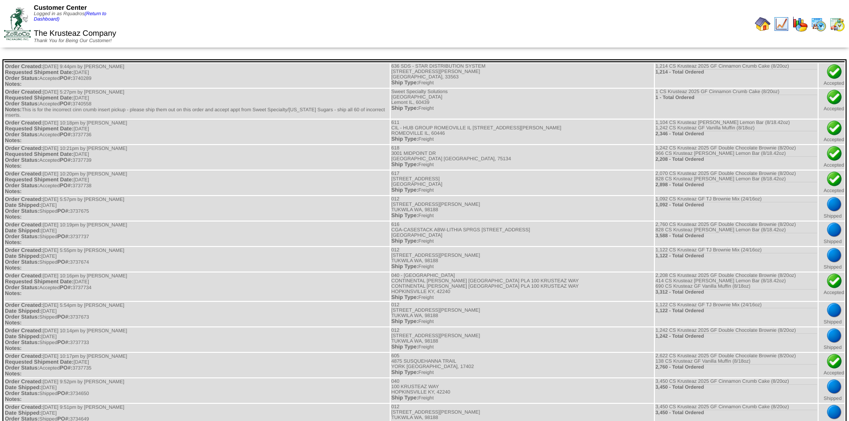
click at [99, 12] on link "(Return to Dashboard)" at bounding box center [70, 16] width 73 height 11
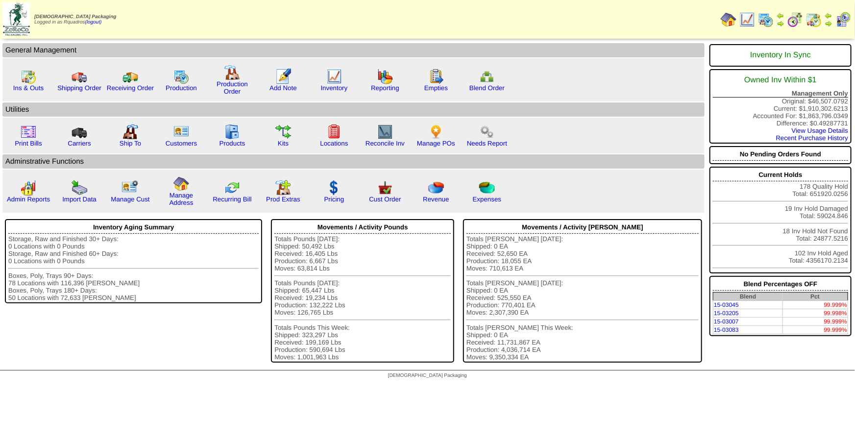
click at [813, 24] on img at bounding box center [814, 20] width 16 height 16
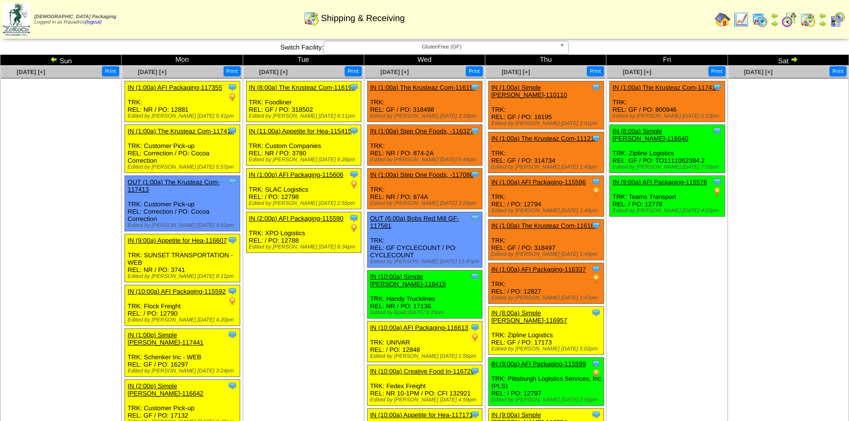
click at [664, 232] on td "[DATE] [+] Print Clone Item IN (1:00a) The Krusteaz Com-117411 The Krusteaz Com…" at bounding box center [666, 358] width 121 height 584
click at [834, 20] on img at bounding box center [837, 20] width 16 height 16
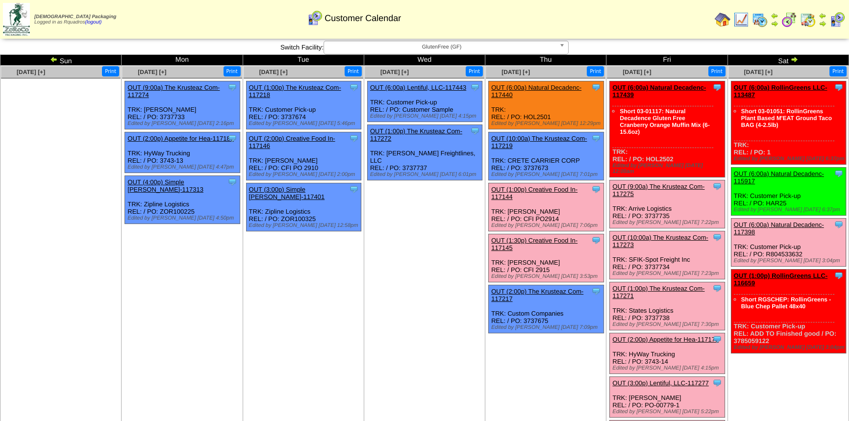
click at [367, 292] on td "Oct 01 [+] Print Clone Item OUT (6:00a) Lentiful, LLC-117443 Lentiful, LLC Sche…" at bounding box center [424, 294] width 121 height 457
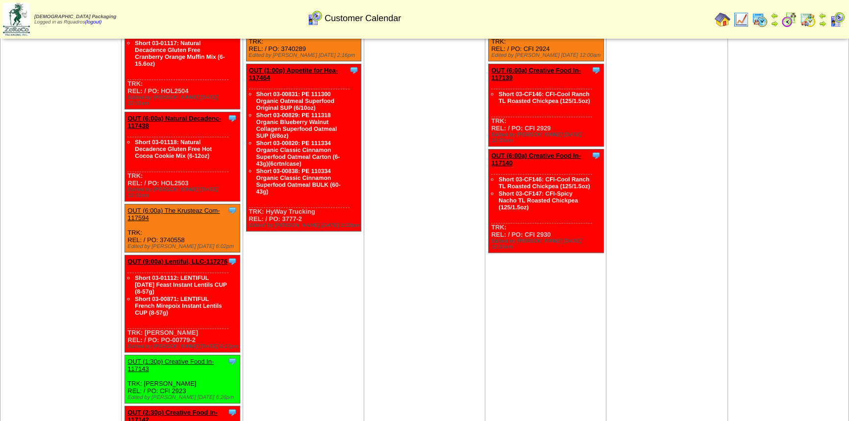
click at [186, 207] on link "OUT (6:00a) The Krusteaz Com-117594" at bounding box center [173, 214] width 92 height 15
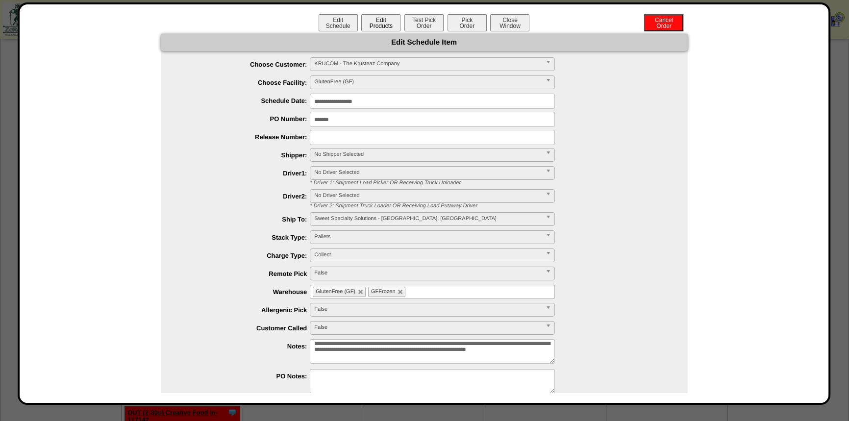
click at [380, 20] on button "Edit Products" at bounding box center [380, 22] width 39 height 17
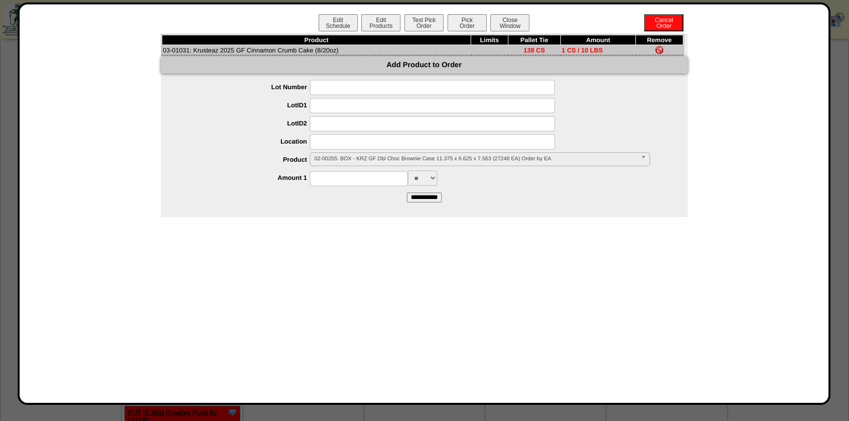
click at [370, 158] on span "02-00255: BOX - KRZ GF Dbl Choc Brownie Case 11.375 x 6.625 x 7.563 (27248 EA) …" at bounding box center [475, 159] width 322 height 12
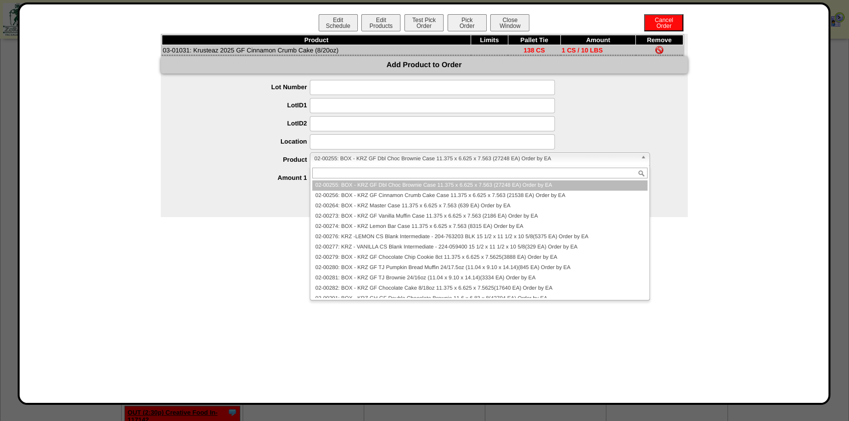
click at [335, 92] on input at bounding box center [432, 87] width 245 height 15
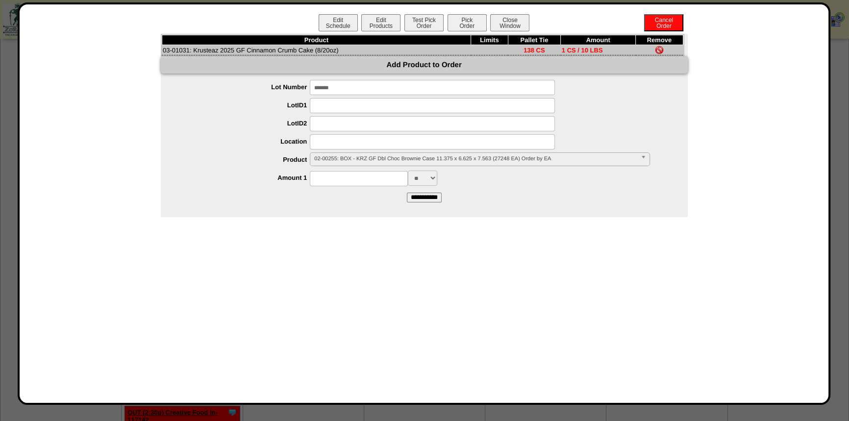
type input "*******"
click at [256, 146] on div at bounding box center [433, 141] width 507 height 15
drag, startPoint x: 378, startPoint y: 179, endPoint x: 438, endPoint y: 253, distance: 94.8
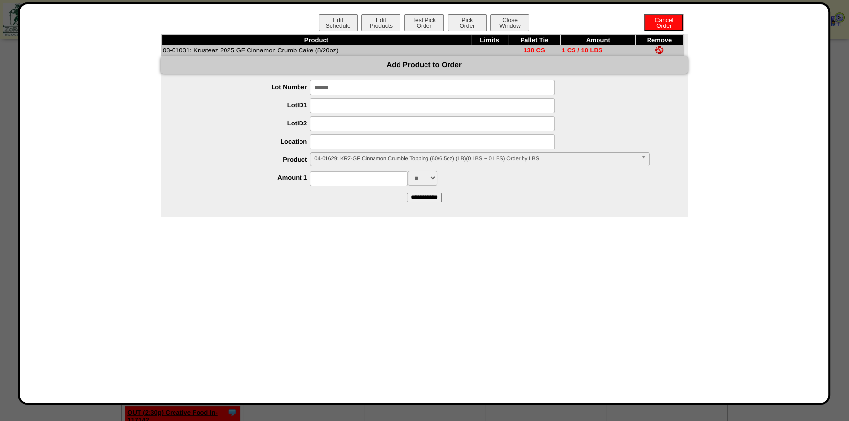
click at [378, 179] on input at bounding box center [359, 178] width 98 height 15
click at [321, 173] on input at bounding box center [359, 178] width 98 height 15
type input "******"
click at [410, 193] on input "**********" at bounding box center [424, 198] width 35 height 10
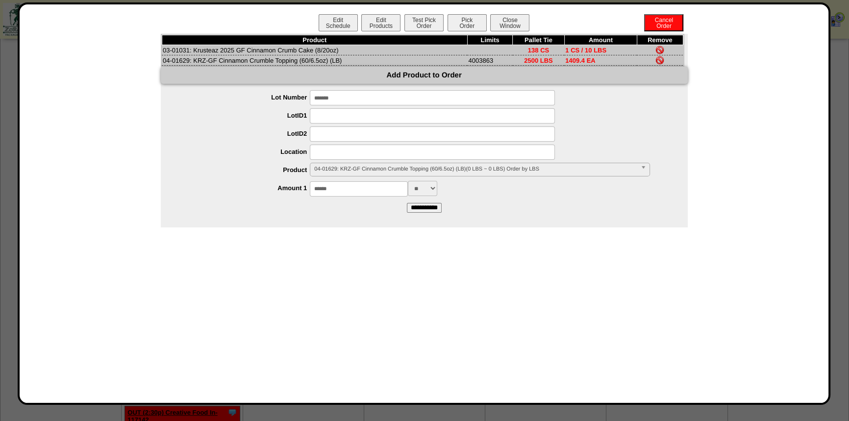
click at [663, 49] on img at bounding box center [660, 50] width 8 height 8
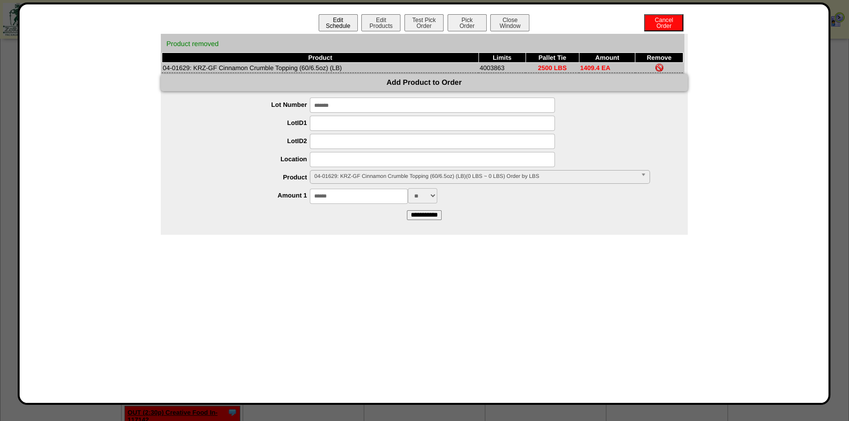
click at [334, 20] on button "Edit Schedule" at bounding box center [337, 22] width 39 height 17
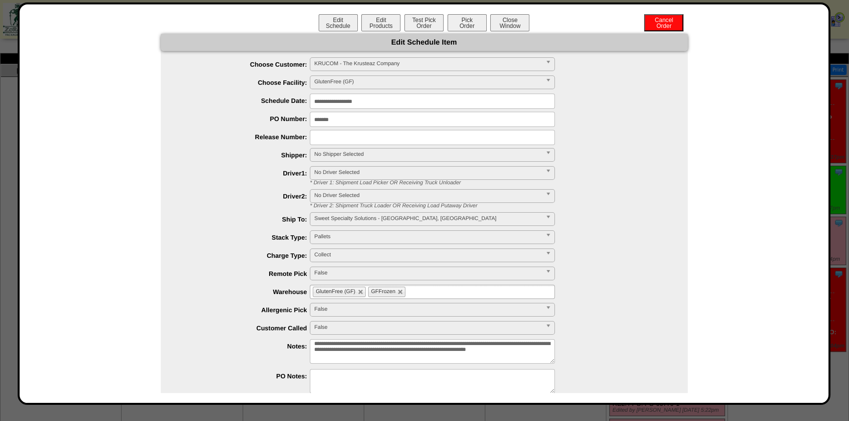
scroll to position [0, 0]
click at [332, 137] on input "text" at bounding box center [432, 137] width 245 height 15
drag, startPoint x: 695, startPoint y: 157, endPoint x: 633, endPoint y: 128, distance: 67.7
click at [695, 157] on div "**********" at bounding box center [423, 234] width 789 height 401
click at [494, 22] on button "Close Window" at bounding box center [509, 22] width 39 height 17
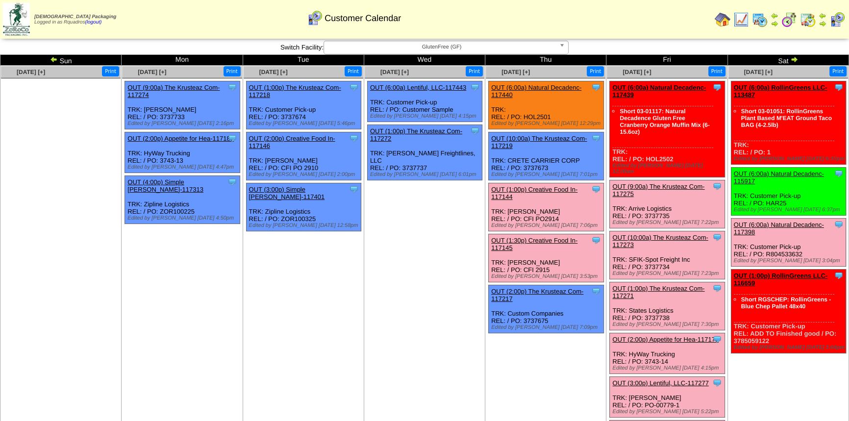
click at [405, 288] on td "[DATE] [+] Print Clone Item OUT (6:00a) Lentiful, LLC-117443 Lentiful, LLC Sche…" at bounding box center [424, 294] width 121 height 457
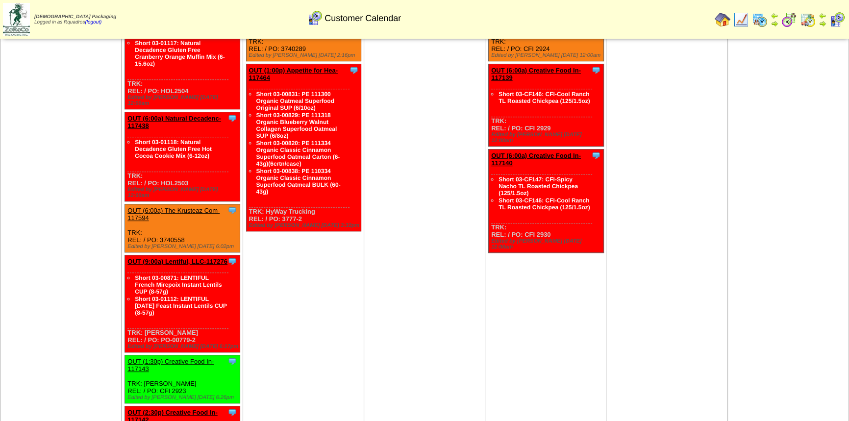
click at [193, 207] on link "OUT (6:00a) The Krusteaz Com-117594" at bounding box center [173, 214] width 92 height 15
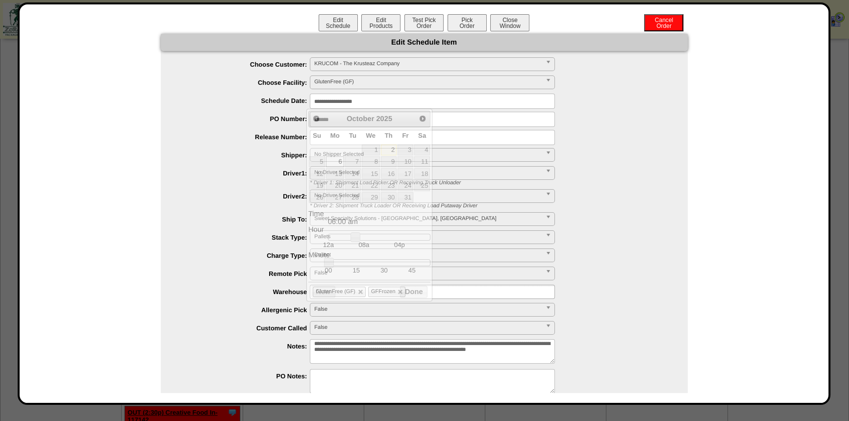
click at [335, 98] on input "**********" at bounding box center [432, 101] width 245 height 15
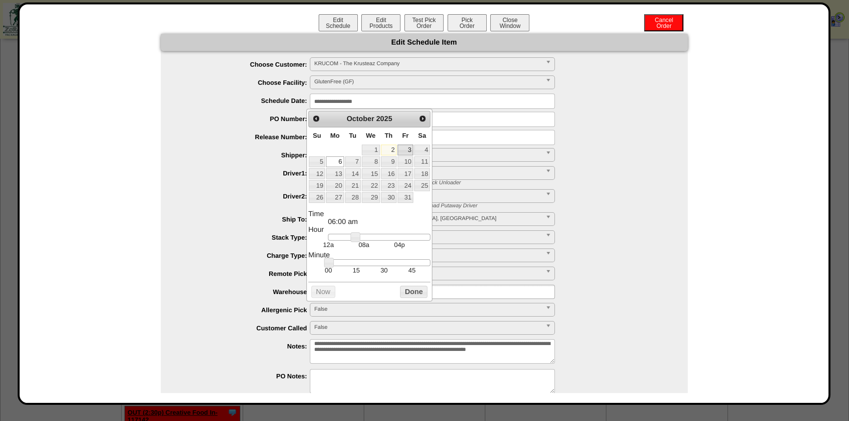
click at [406, 151] on link "3" at bounding box center [405, 150] width 16 height 11
type input "**********"
drag, startPoint x: 414, startPoint y: 292, endPoint x: 437, endPoint y: 319, distance: 35.1
click at [414, 292] on button "Done" at bounding box center [413, 292] width 27 height 12
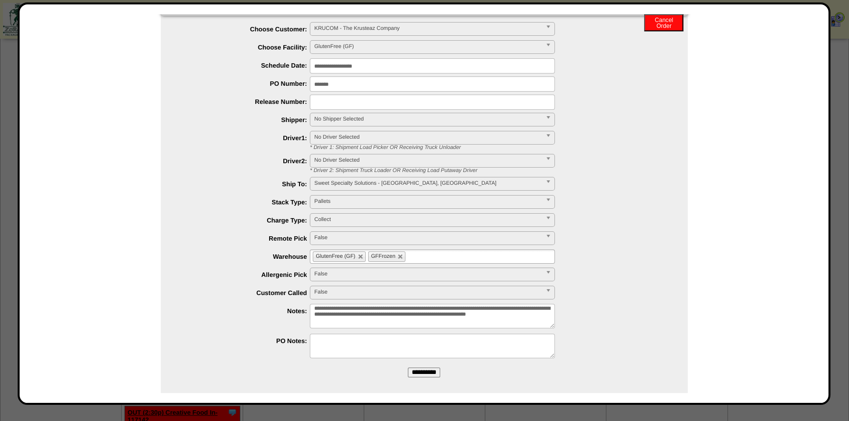
scroll to position [41, 0]
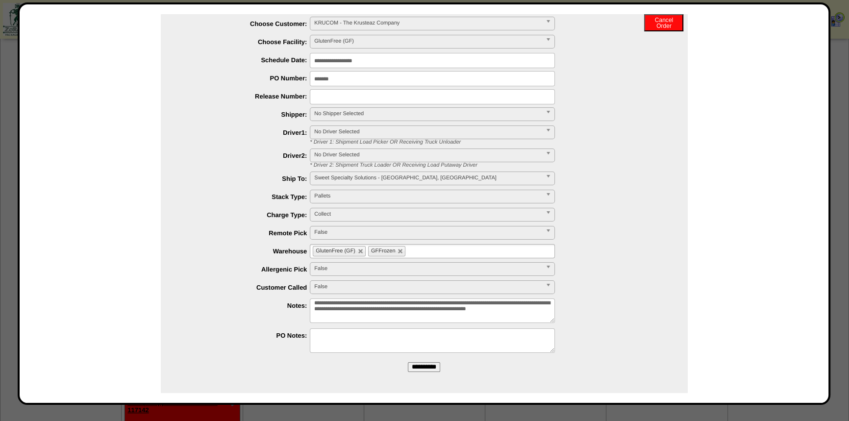
click at [437, 364] on input "**********" at bounding box center [424, 367] width 32 height 10
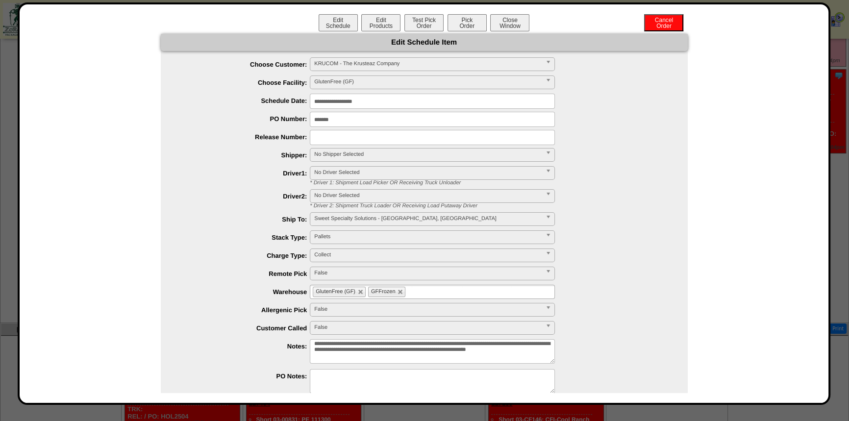
scroll to position [1, 0]
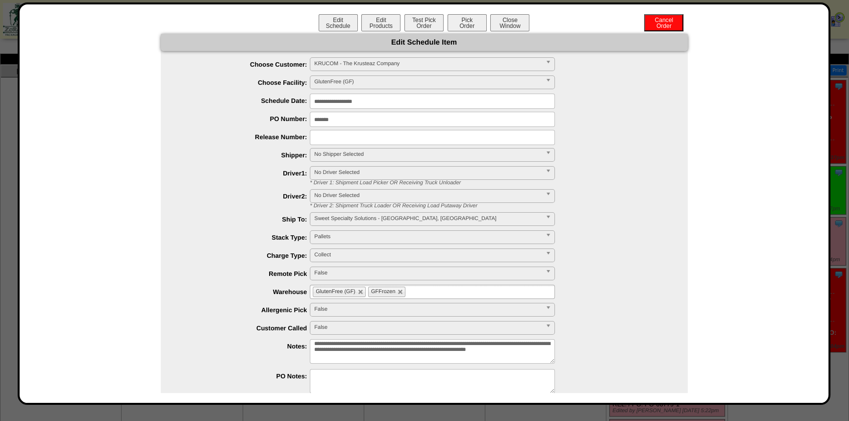
drag, startPoint x: 510, startPoint y: 24, endPoint x: 688, endPoint y: 383, distance: 400.5
click at [510, 24] on button "Close Window" at bounding box center [509, 22] width 39 height 17
